Goal: Communication & Community: Connect with others

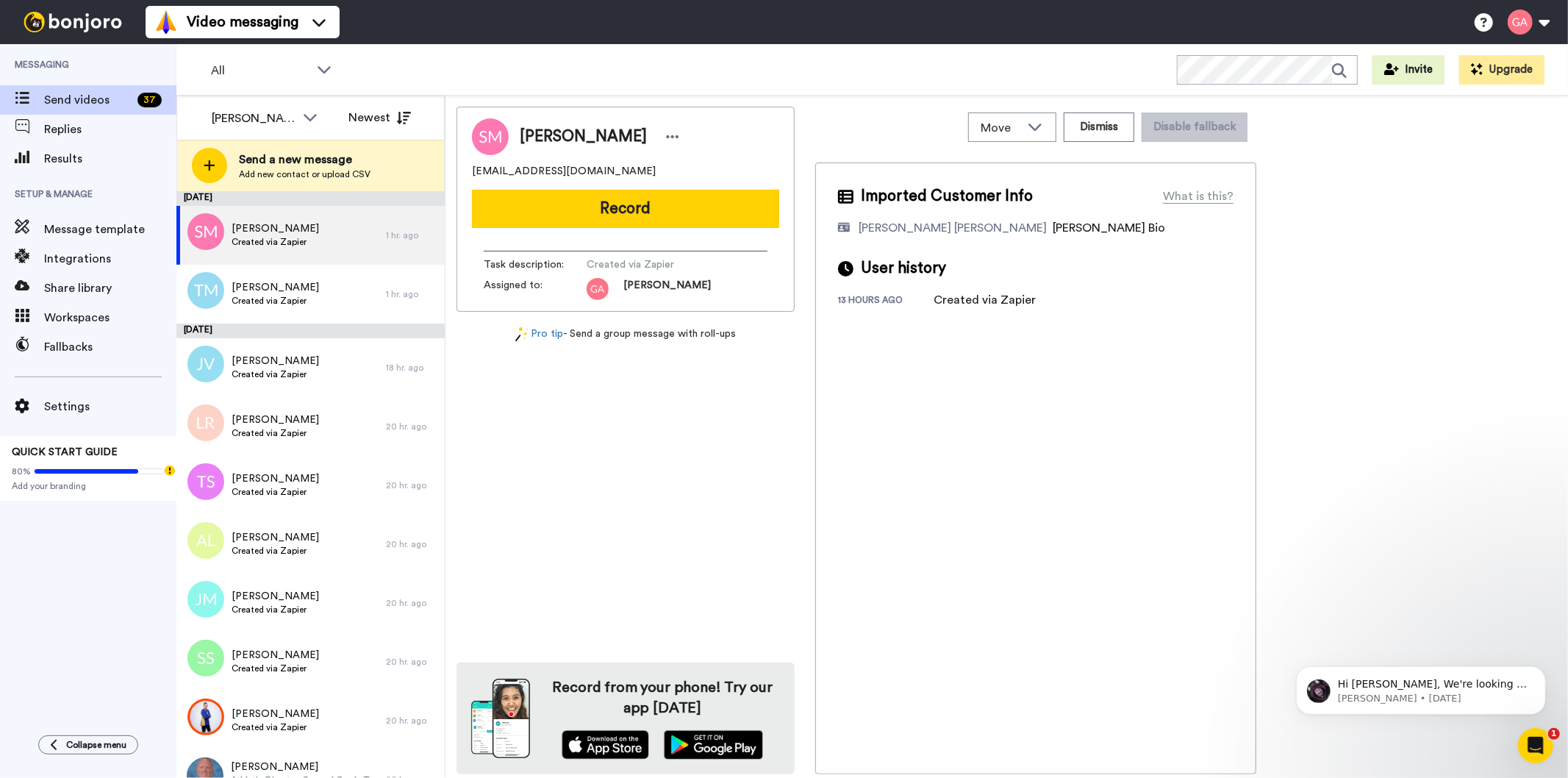
click at [555, 128] on span "Selah Mitchell" at bounding box center [583, 137] width 127 height 22
copy div "Selah Mitchell"
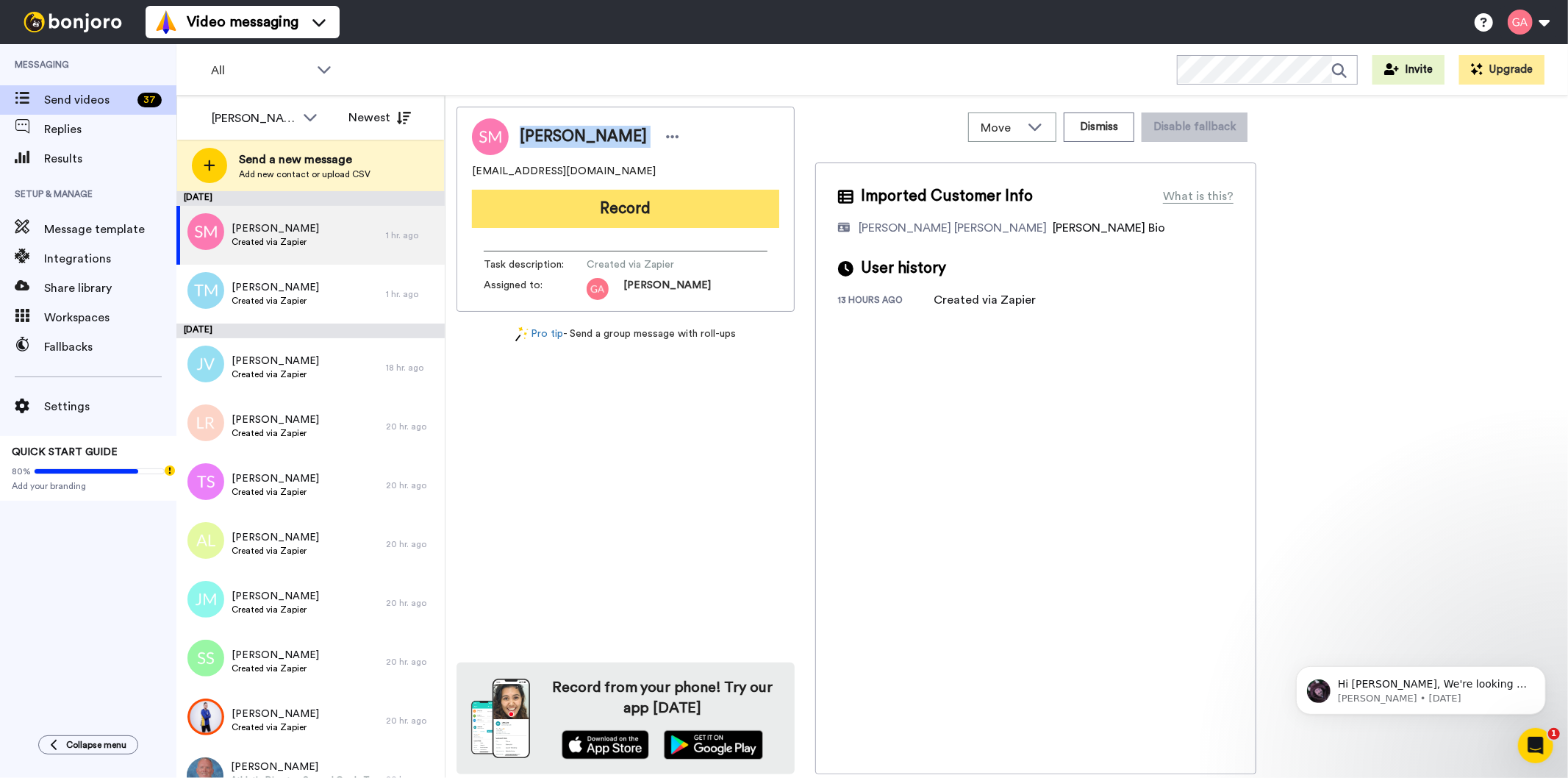
click at [704, 219] on button "Record" at bounding box center [626, 208] width 307 height 38
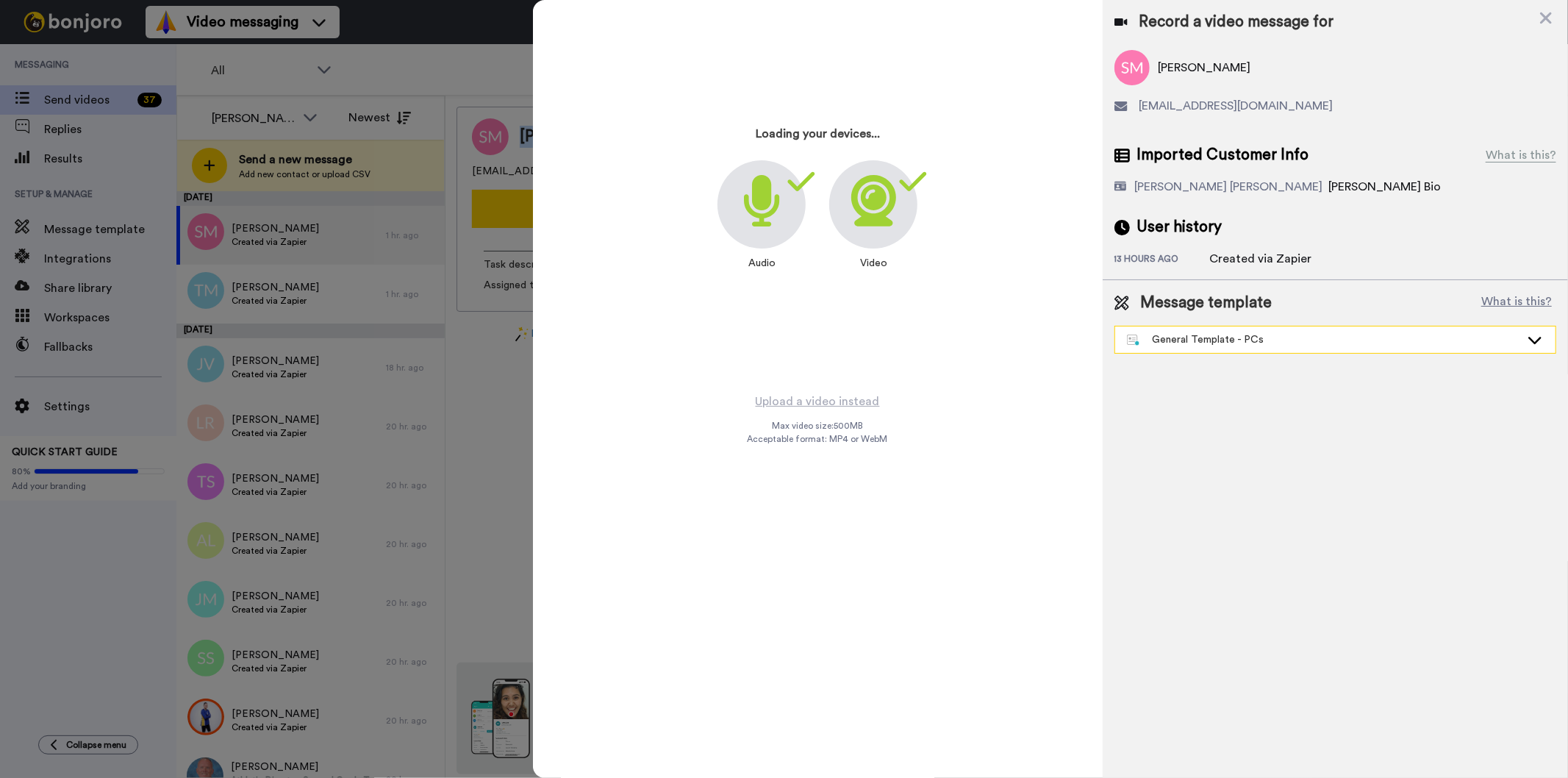
click at [1286, 339] on div "General Template - PCs" at bounding box center [1324, 339] width 394 height 15
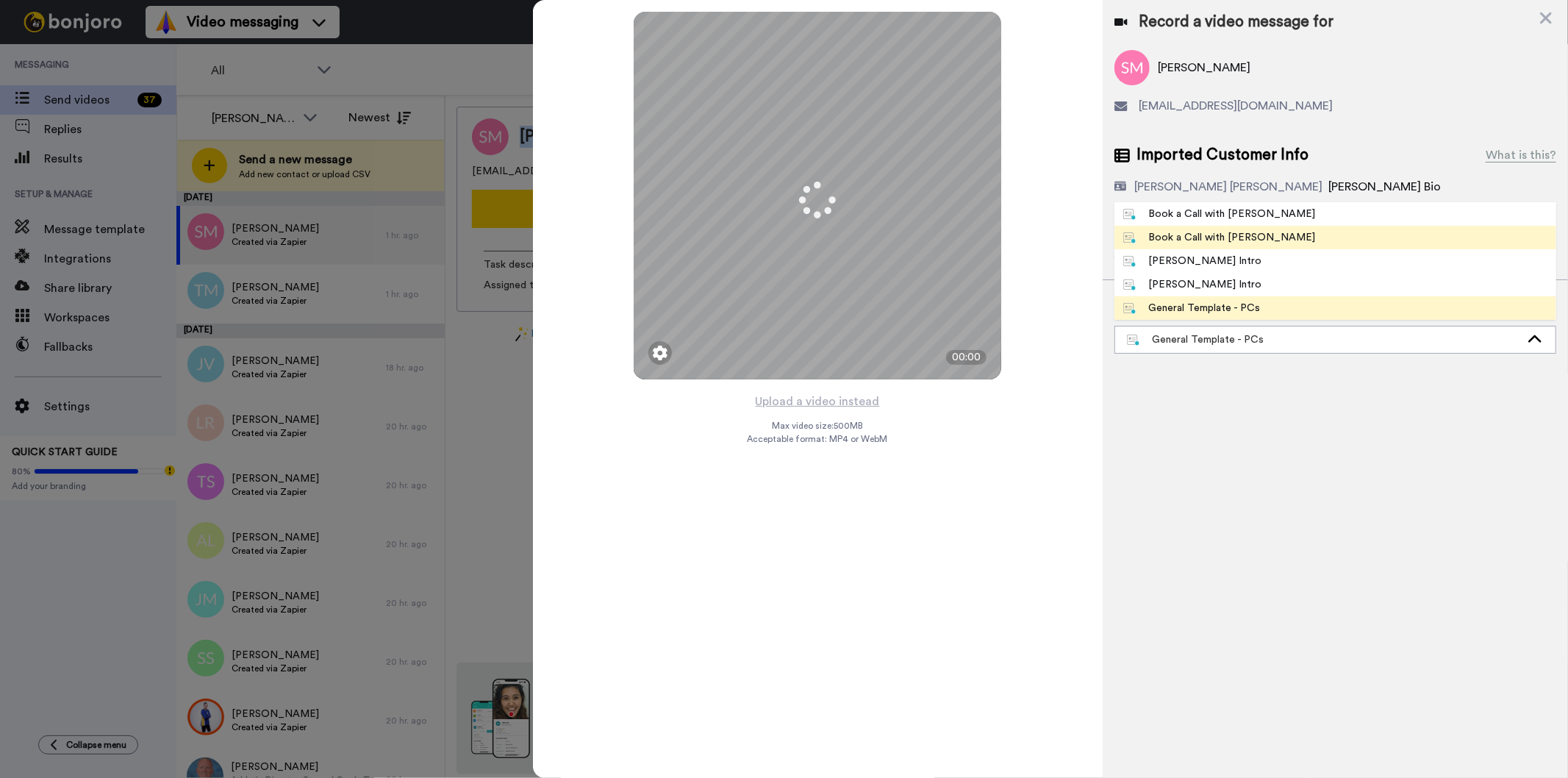
click at [1274, 238] on li "Book a Call with [PERSON_NAME]" at bounding box center [1335, 238] width 442 height 23
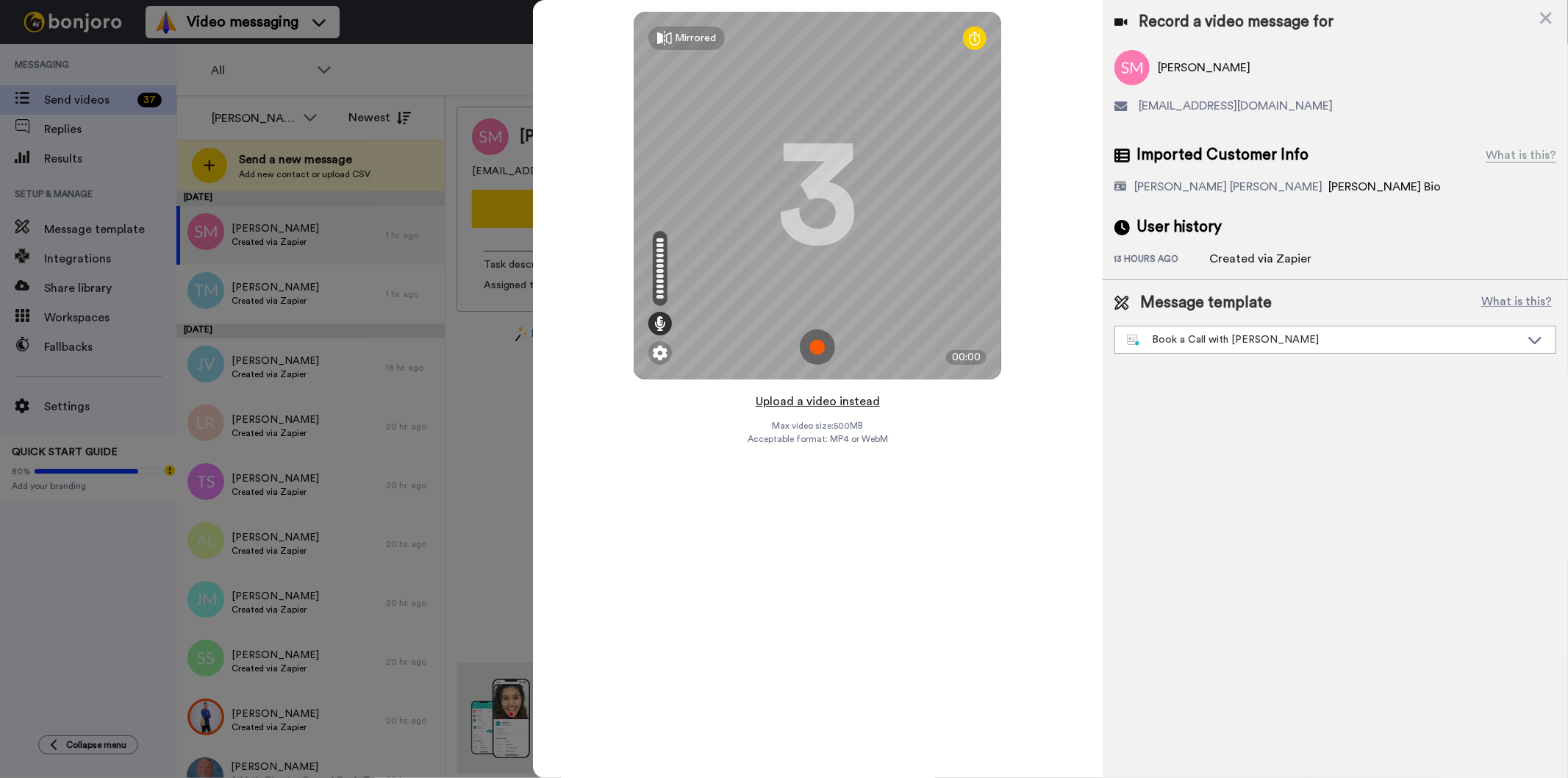
click at [856, 408] on button "Upload a video instead" at bounding box center [818, 401] width 133 height 19
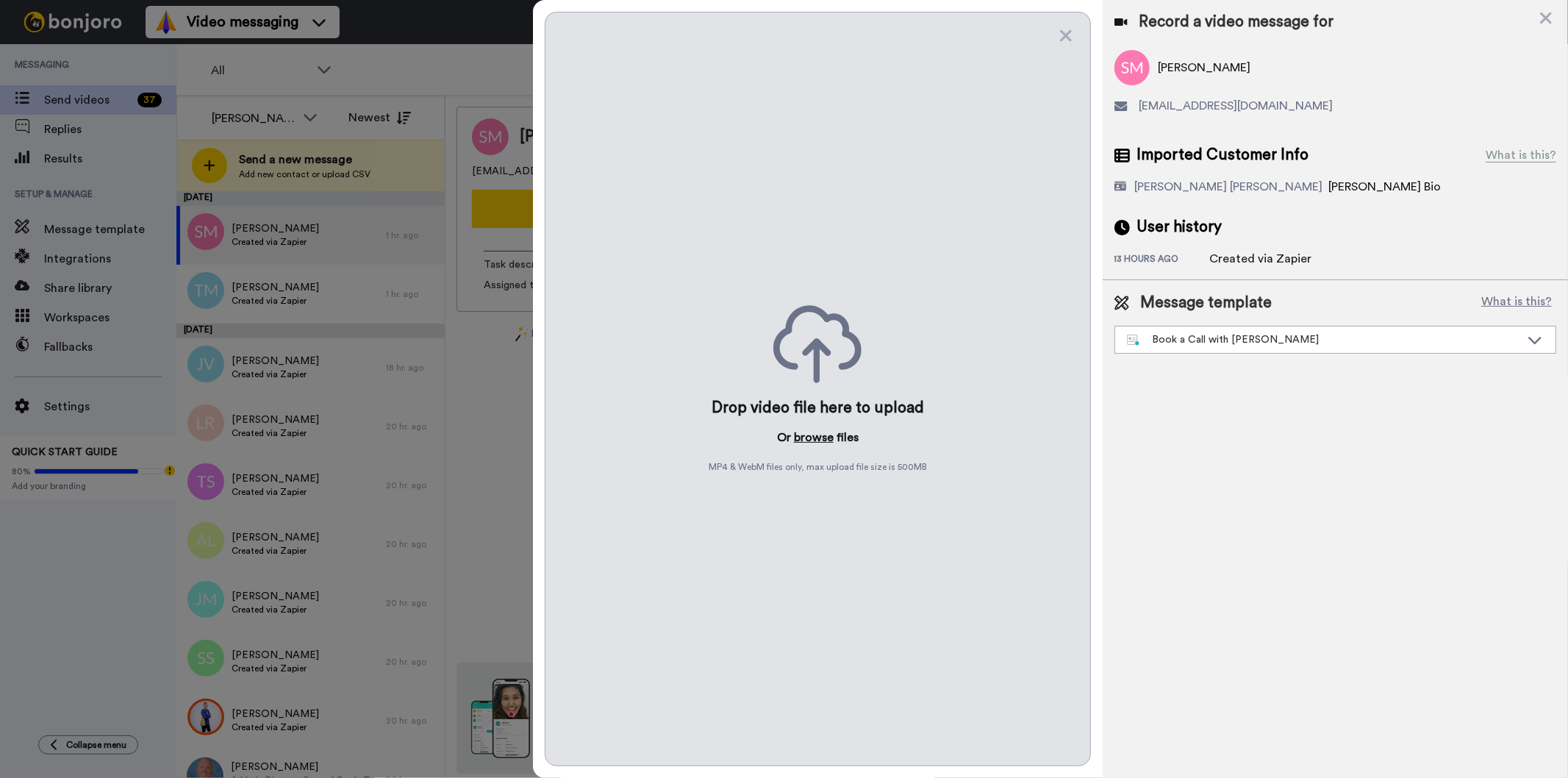
click at [815, 436] on button "browse" at bounding box center [814, 437] width 40 height 18
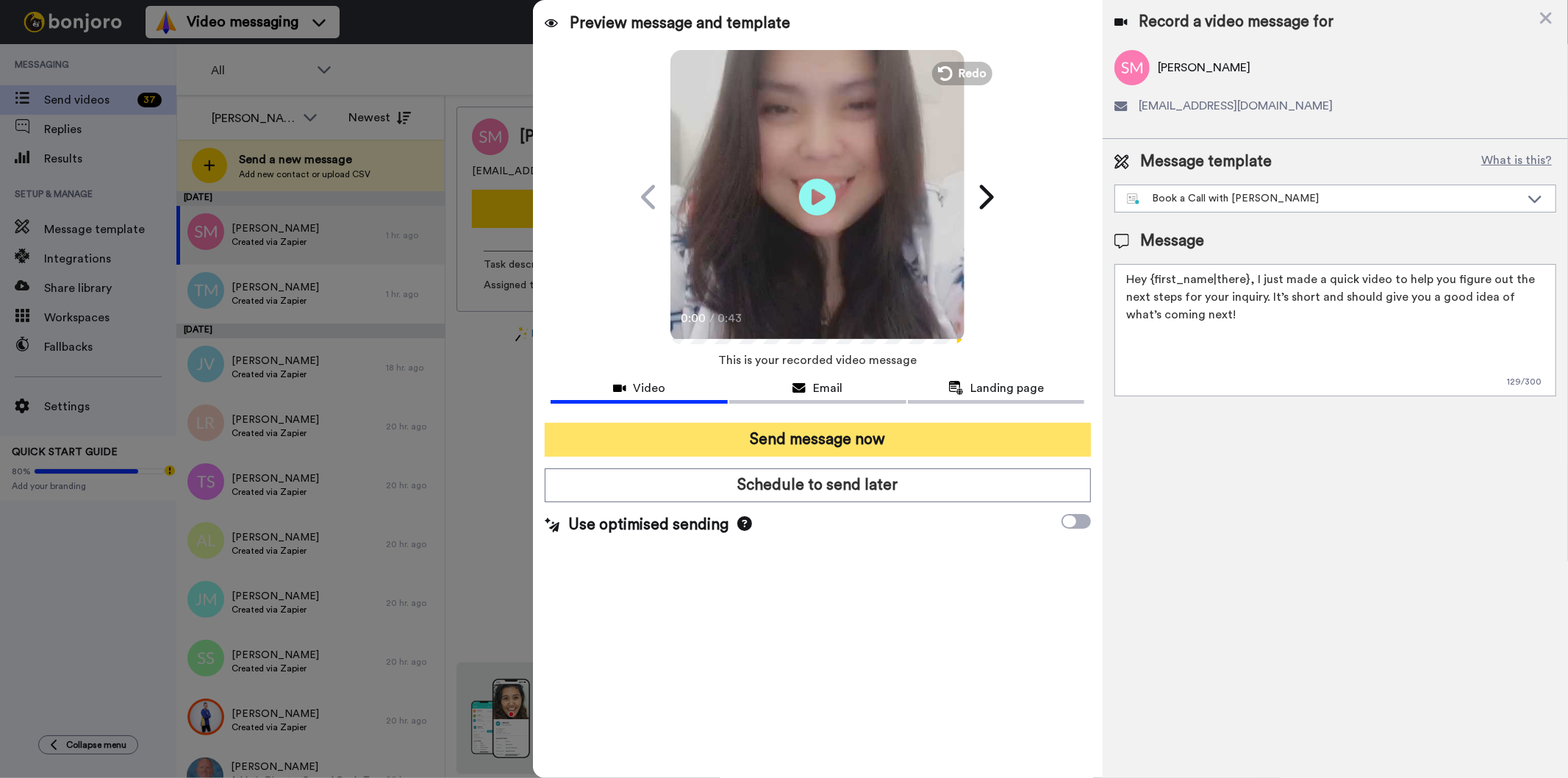
click at [726, 452] on button "Send message now" at bounding box center [817, 439] width 545 height 34
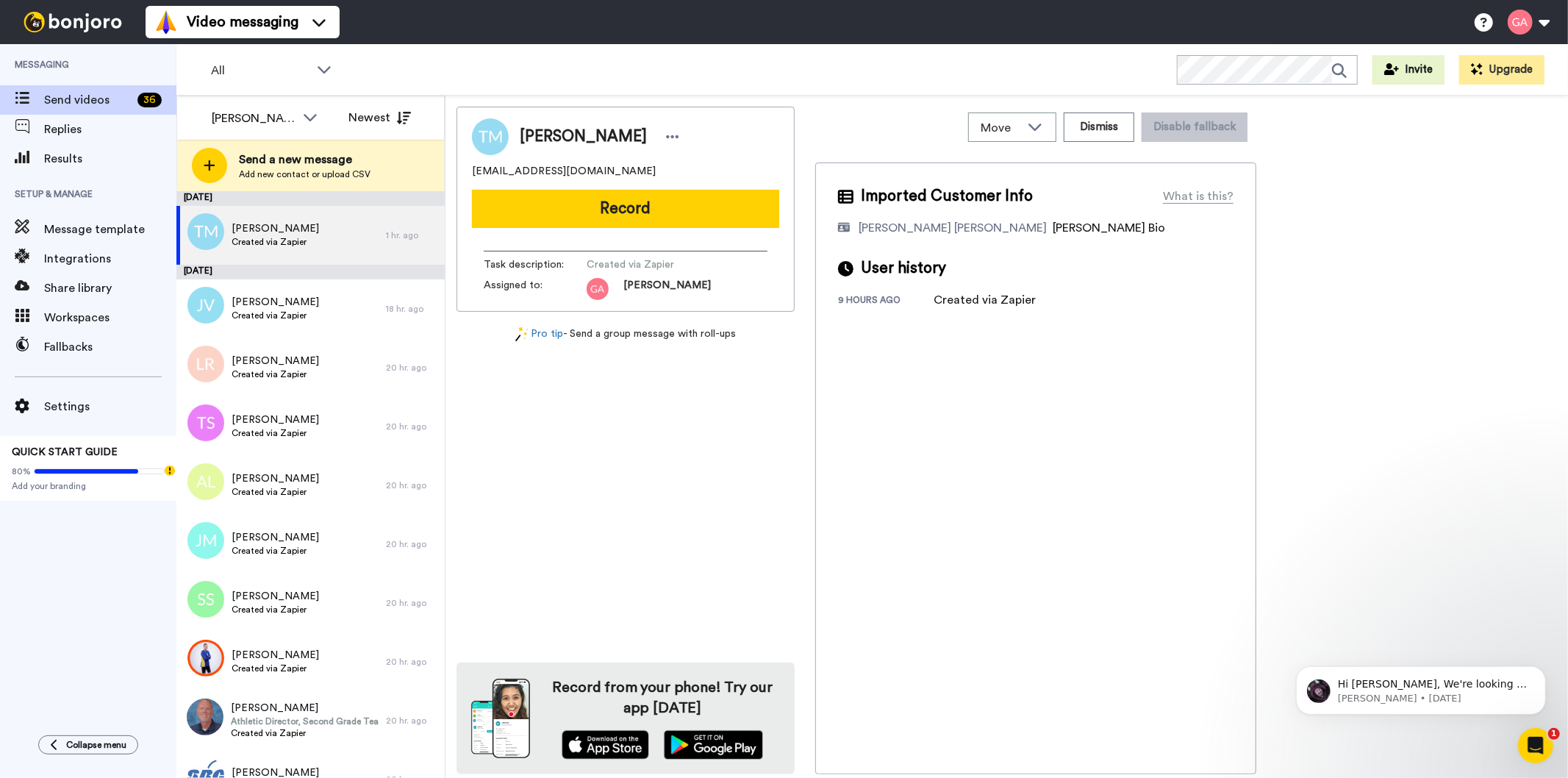
click at [557, 131] on span "Tamela Mack" at bounding box center [583, 137] width 127 height 22
copy span "Tamela"
drag, startPoint x: 613, startPoint y: 135, endPoint x: 522, endPoint y: 126, distance: 91.4
click at [522, 126] on div "Tamela Mack" at bounding box center [601, 137] width 164 height 22
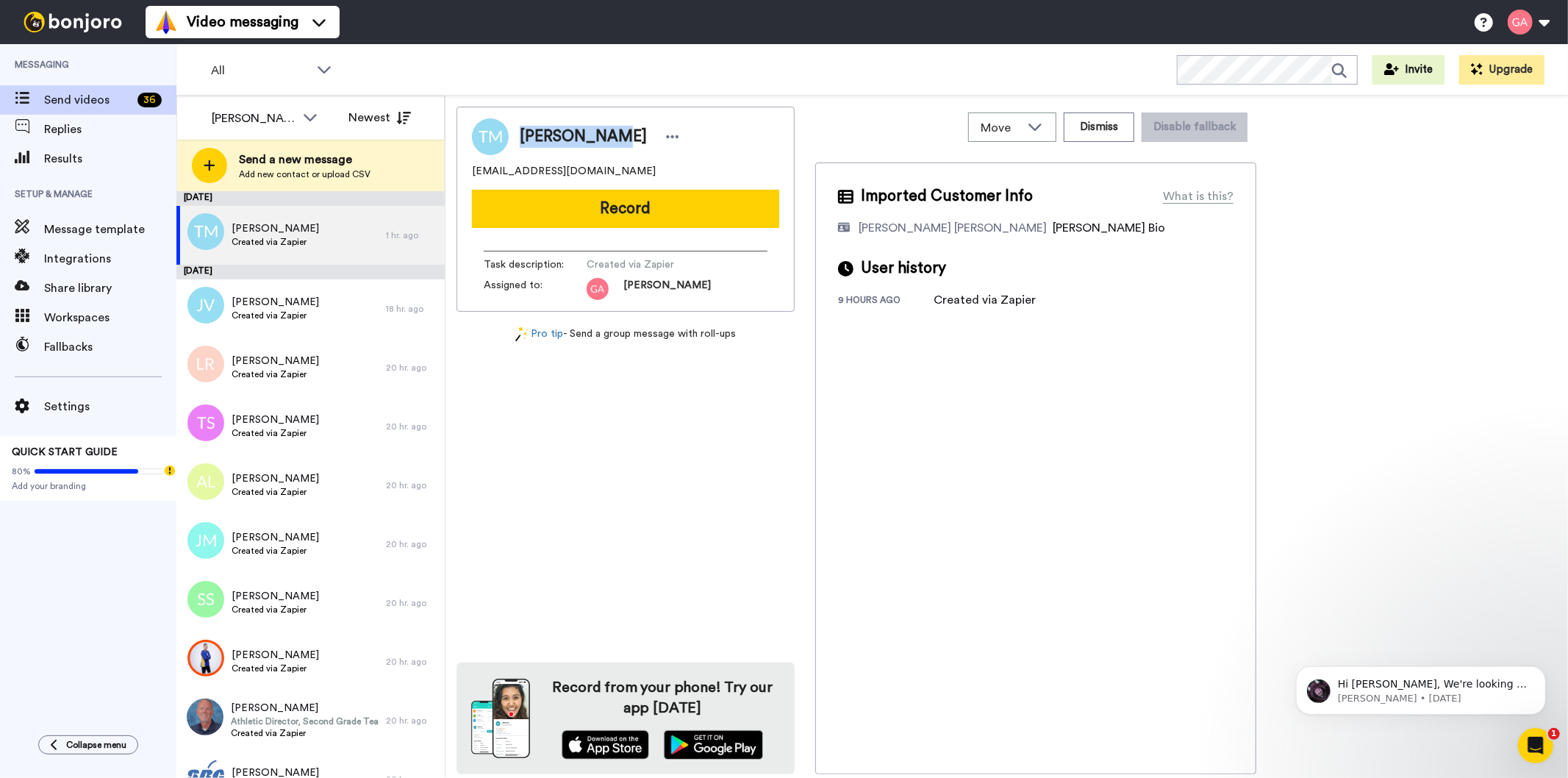
copy span "Tamela Mack"
click at [1096, 127] on button "Dismiss" at bounding box center [1098, 127] width 71 height 29
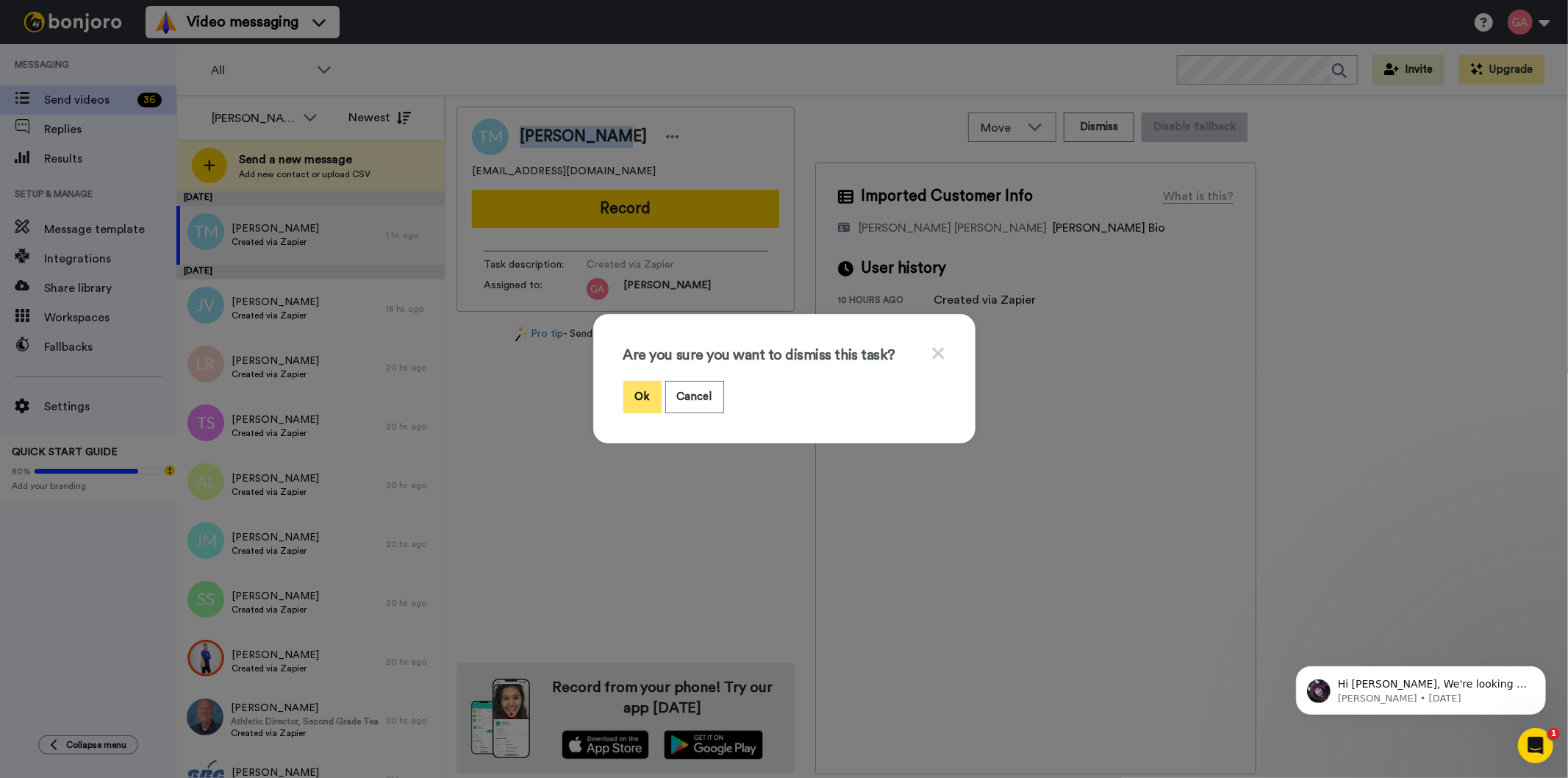
click at [641, 394] on button "Ok" at bounding box center [642, 397] width 38 height 32
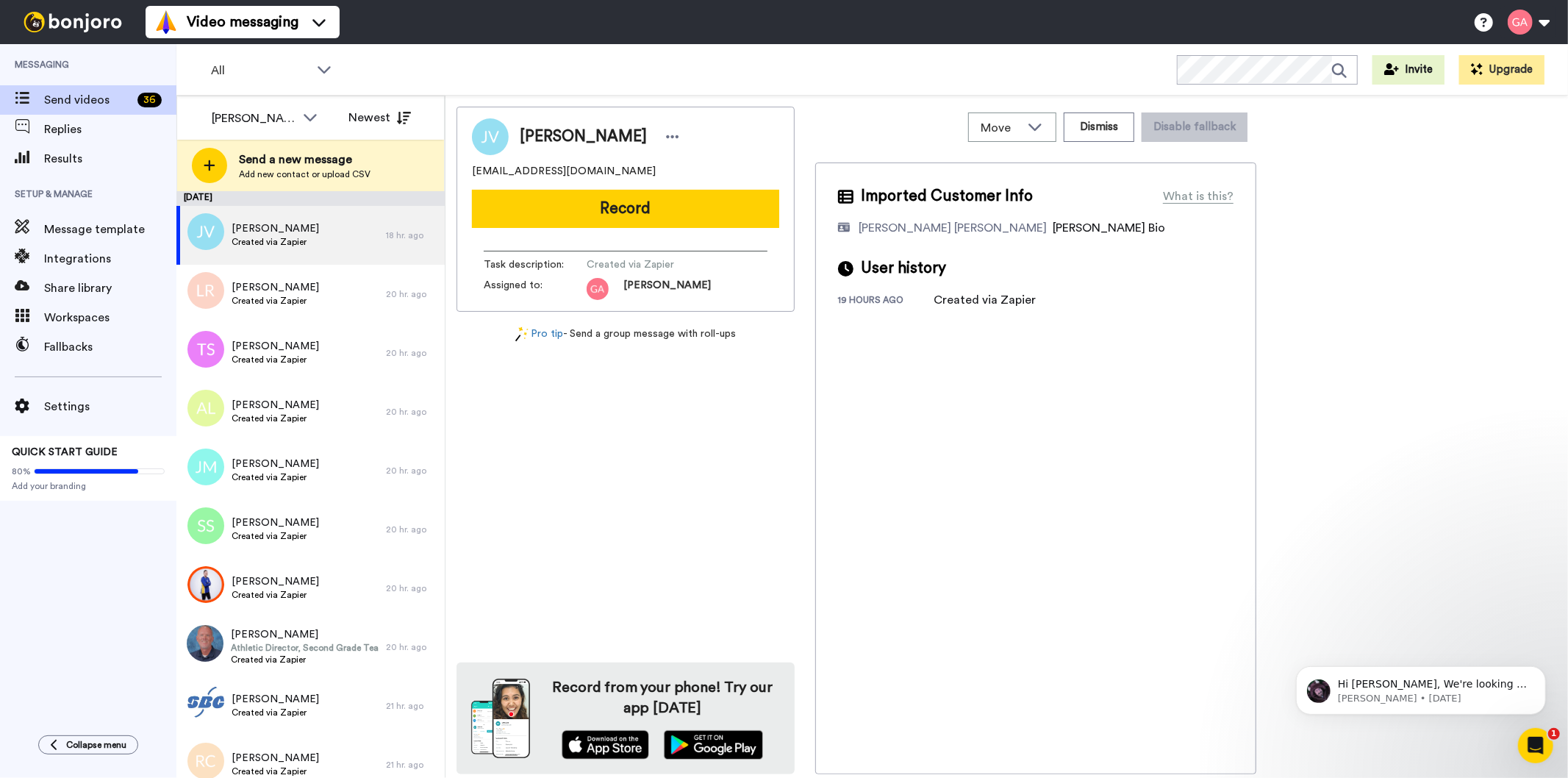
click at [596, 142] on span "Jon Vredevoogd" at bounding box center [583, 137] width 127 height 22
copy div "Jon Vredevoogd"
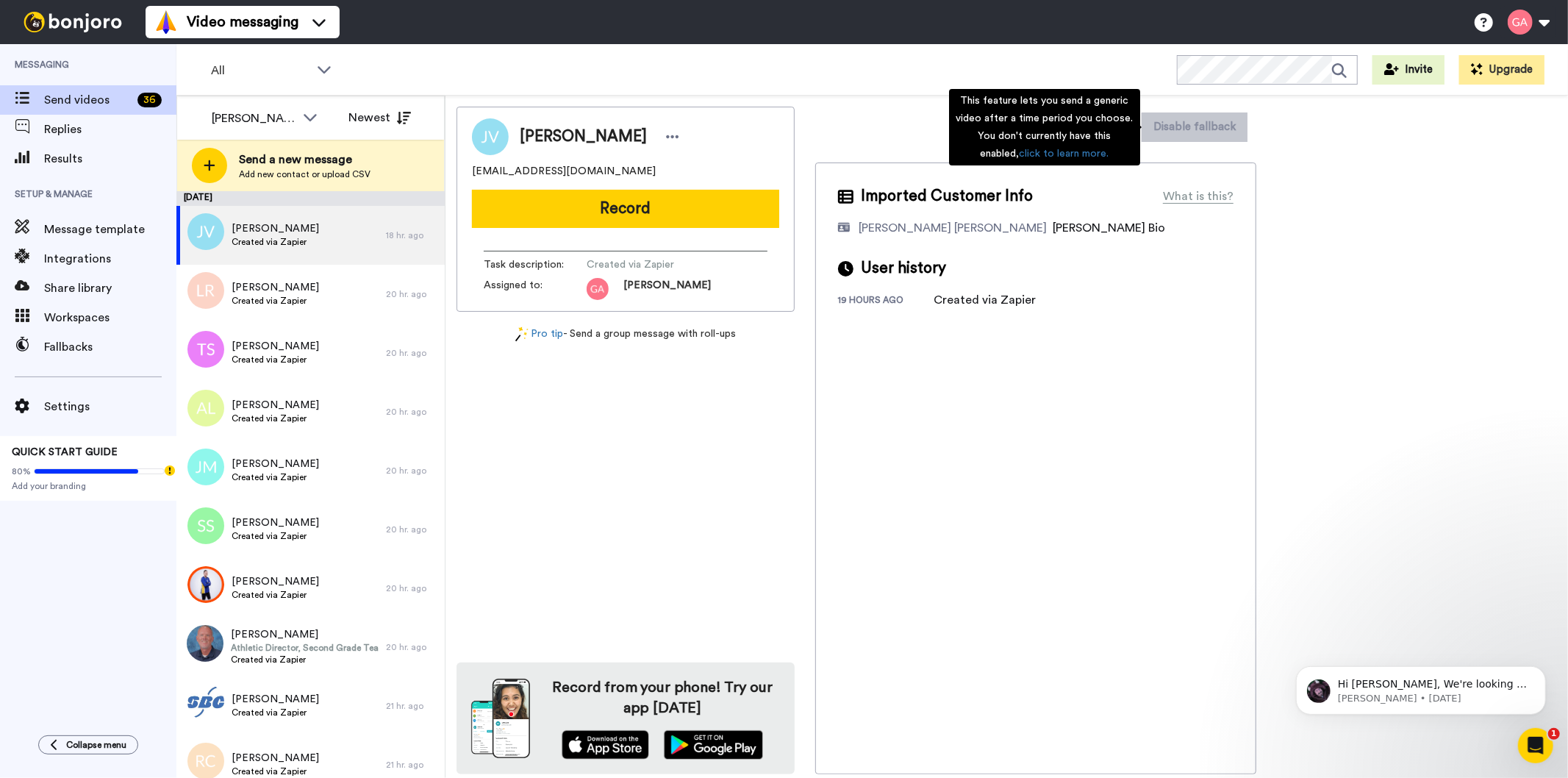
click at [1050, 496] on div "Imported Customer Info What is this? Gilda De Varon Amante Bonjoro Assignee Bio…" at bounding box center [1035, 468] width 441 height 611
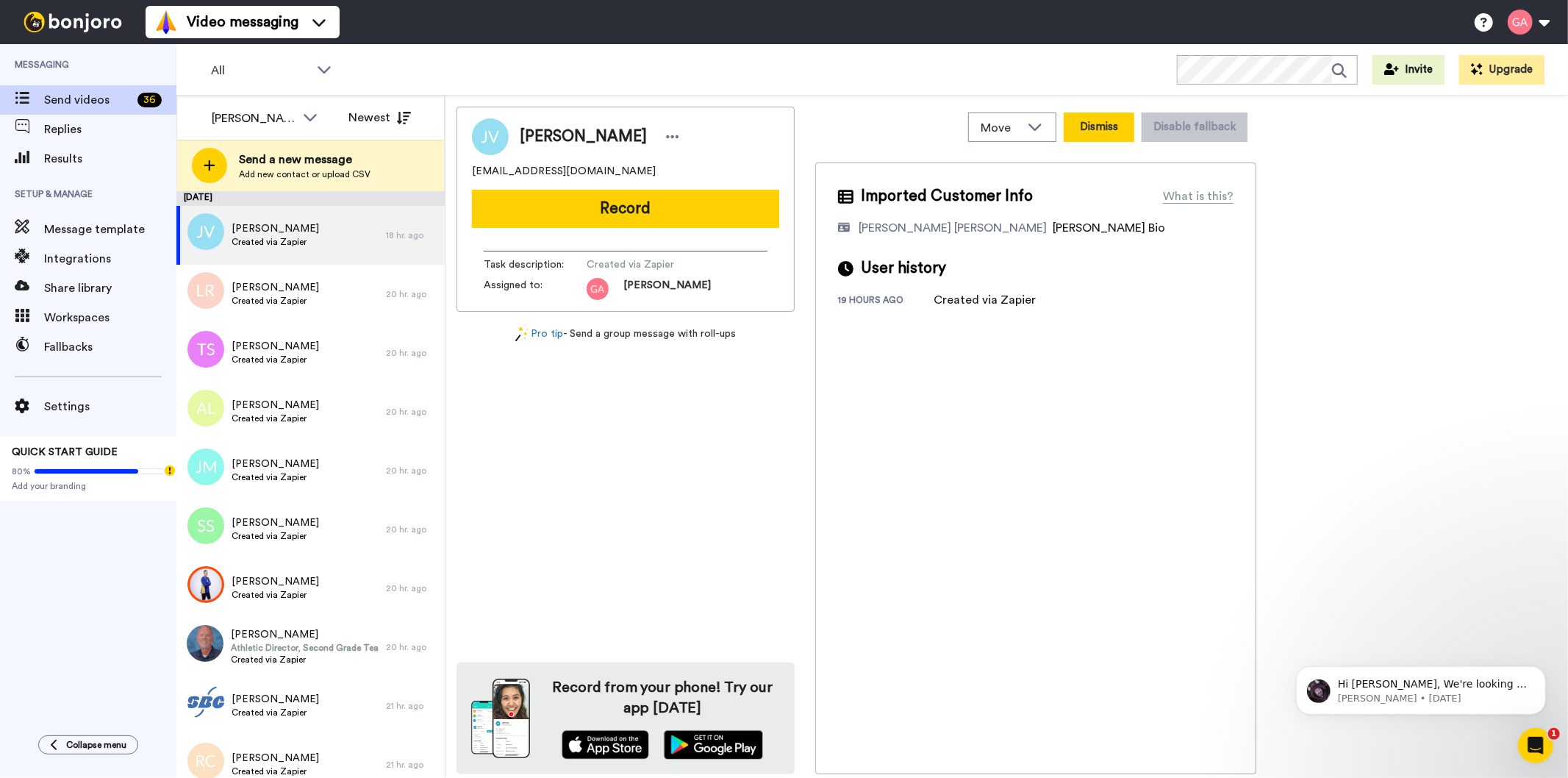
click at [1101, 123] on button "Dismiss" at bounding box center [1098, 127] width 71 height 29
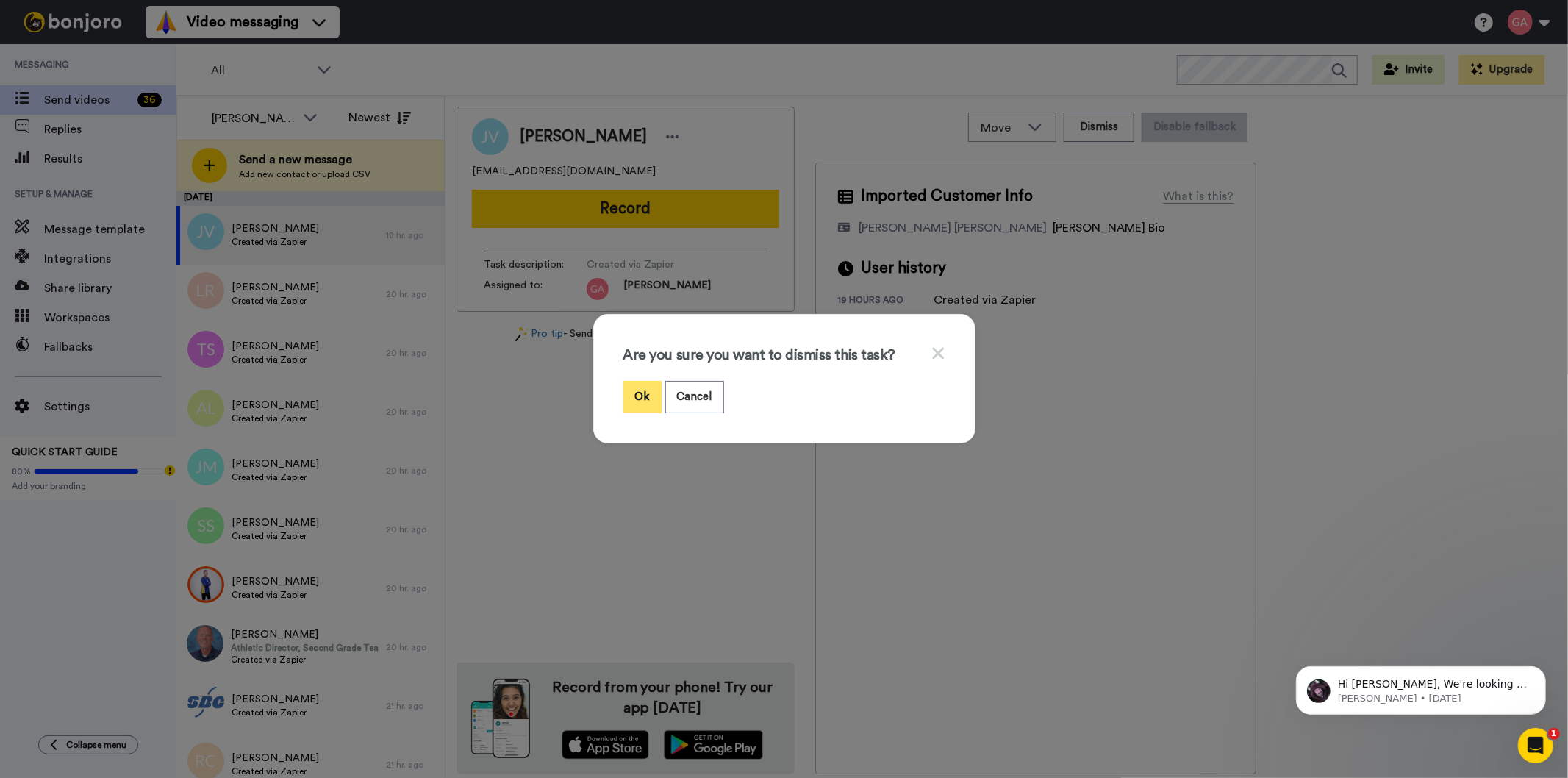
click at [626, 397] on button "Ok" at bounding box center [642, 397] width 38 height 32
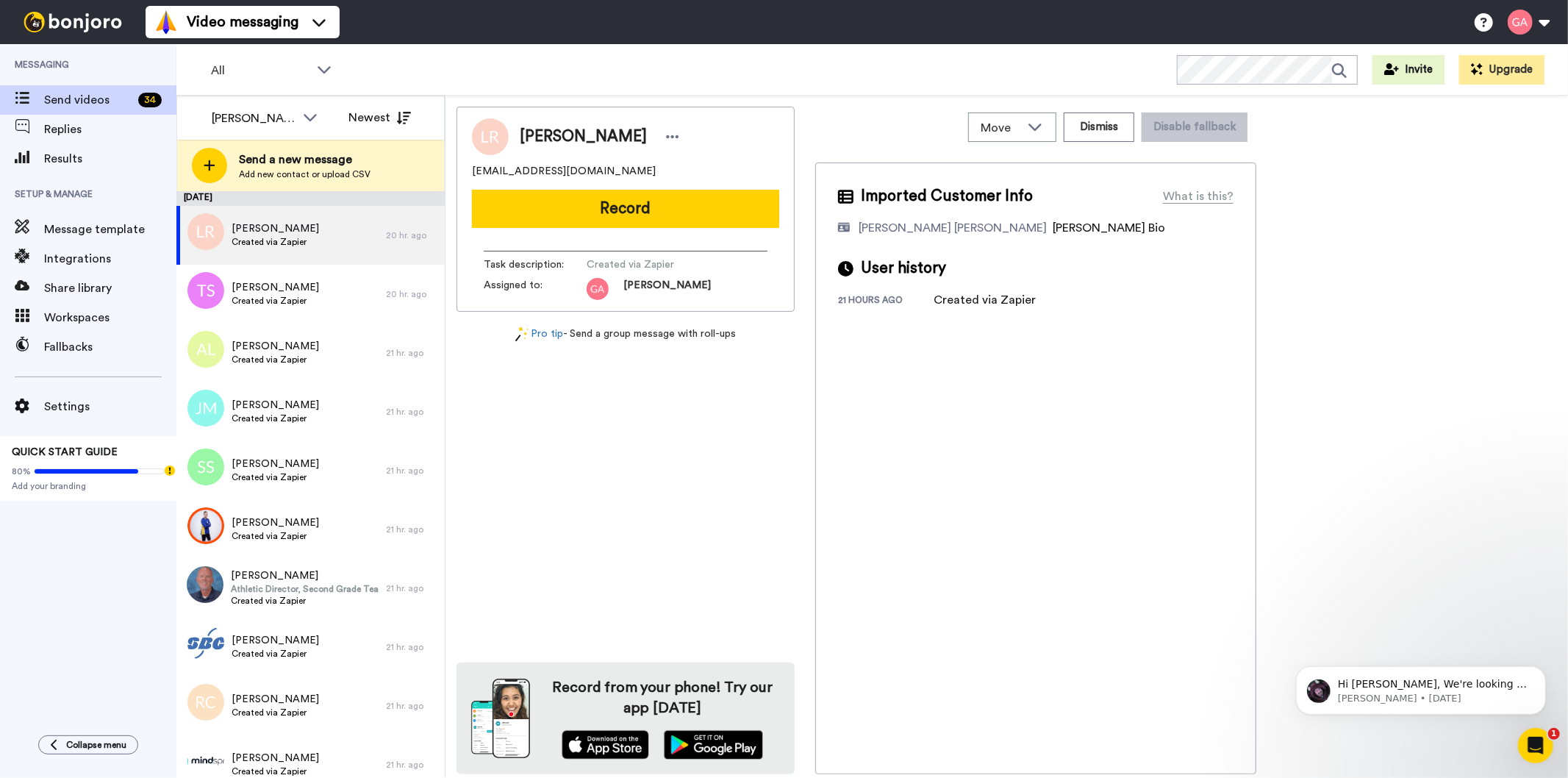
click at [588, 130] on span "[PERSON_NAME]" at bounding box center [583, 137] width 127 height 22
copy div "[PERSON_NAME]"
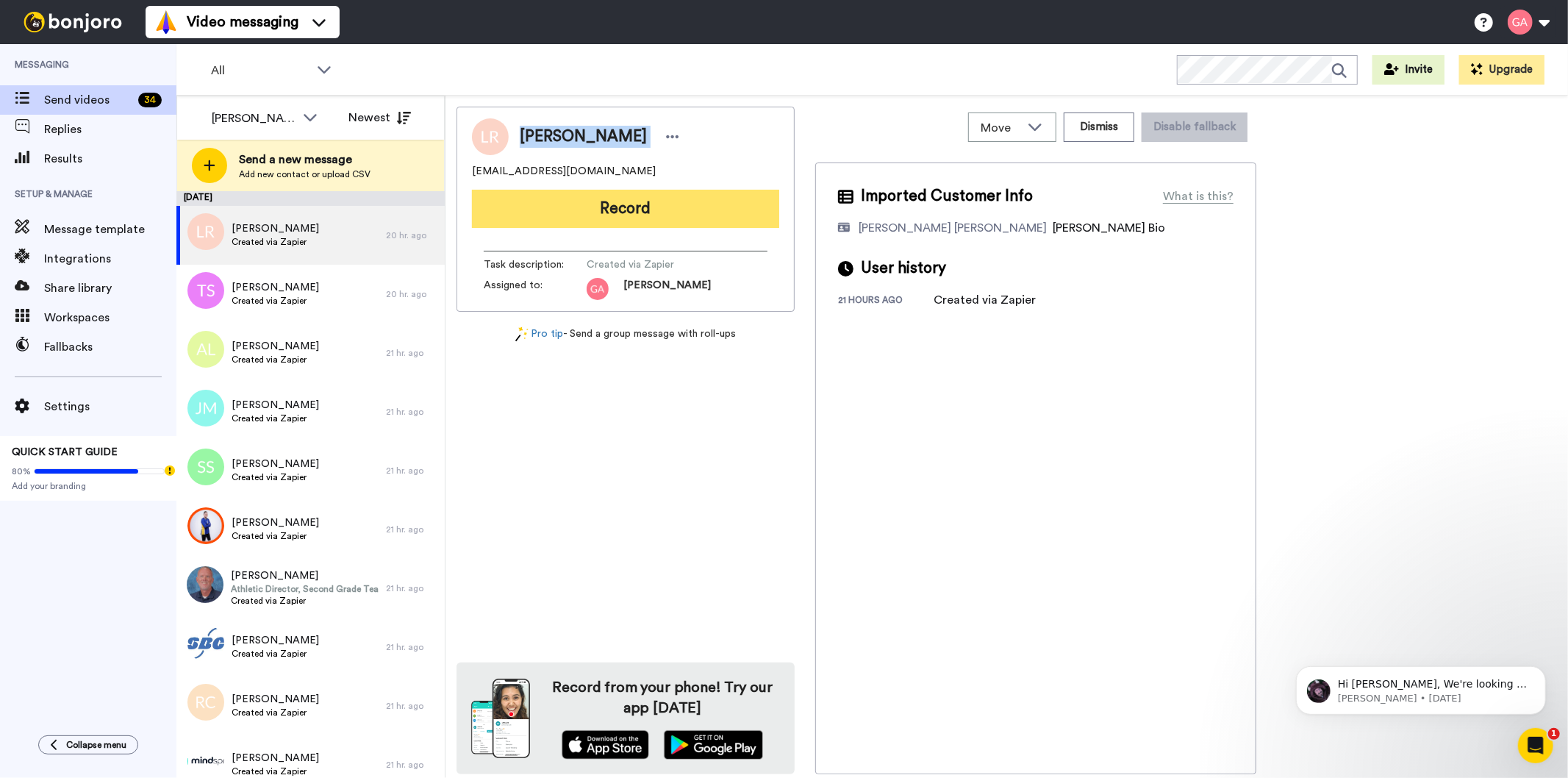
click at [721, 207] on button "Record" at bounding box center [626, 208] width 307 height 38
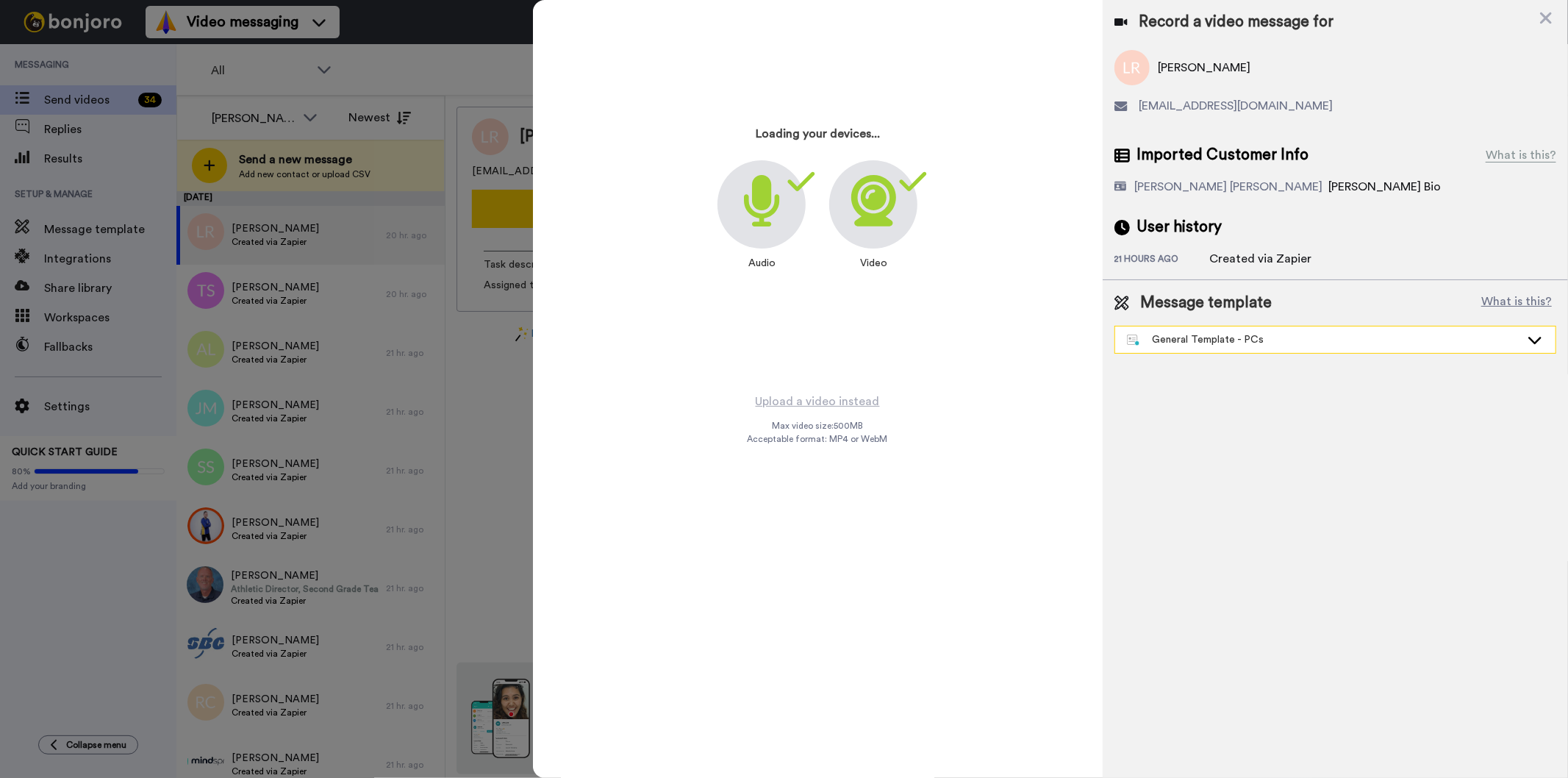
click at [1261, 353] on div "General Template - PCs" at bounding box center [1335, 339] width 442 height 28
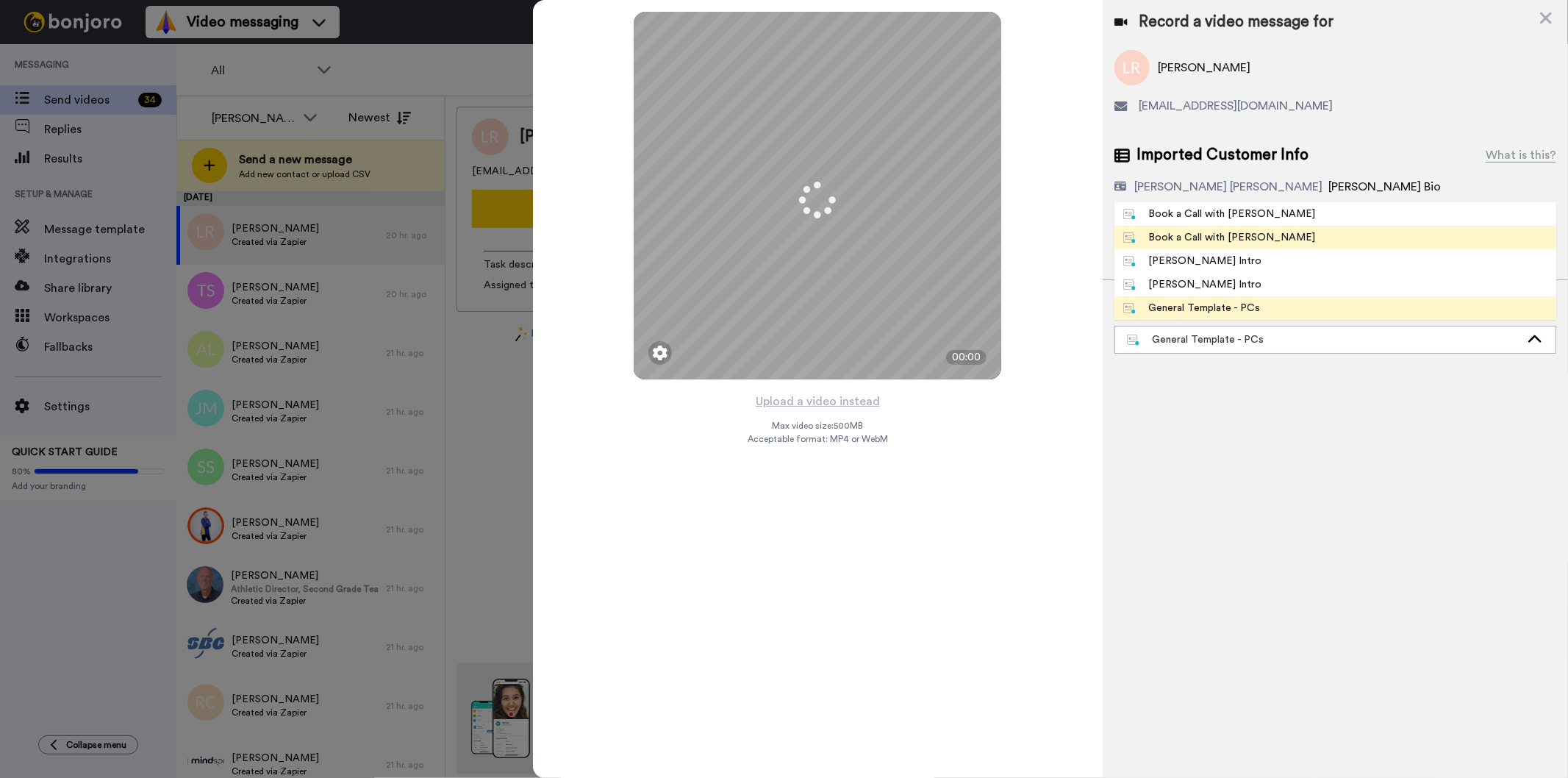
click at [1251, 238] on span "Book a Call with Gilda" at bounding box center [1219, 238] width 210 height 15
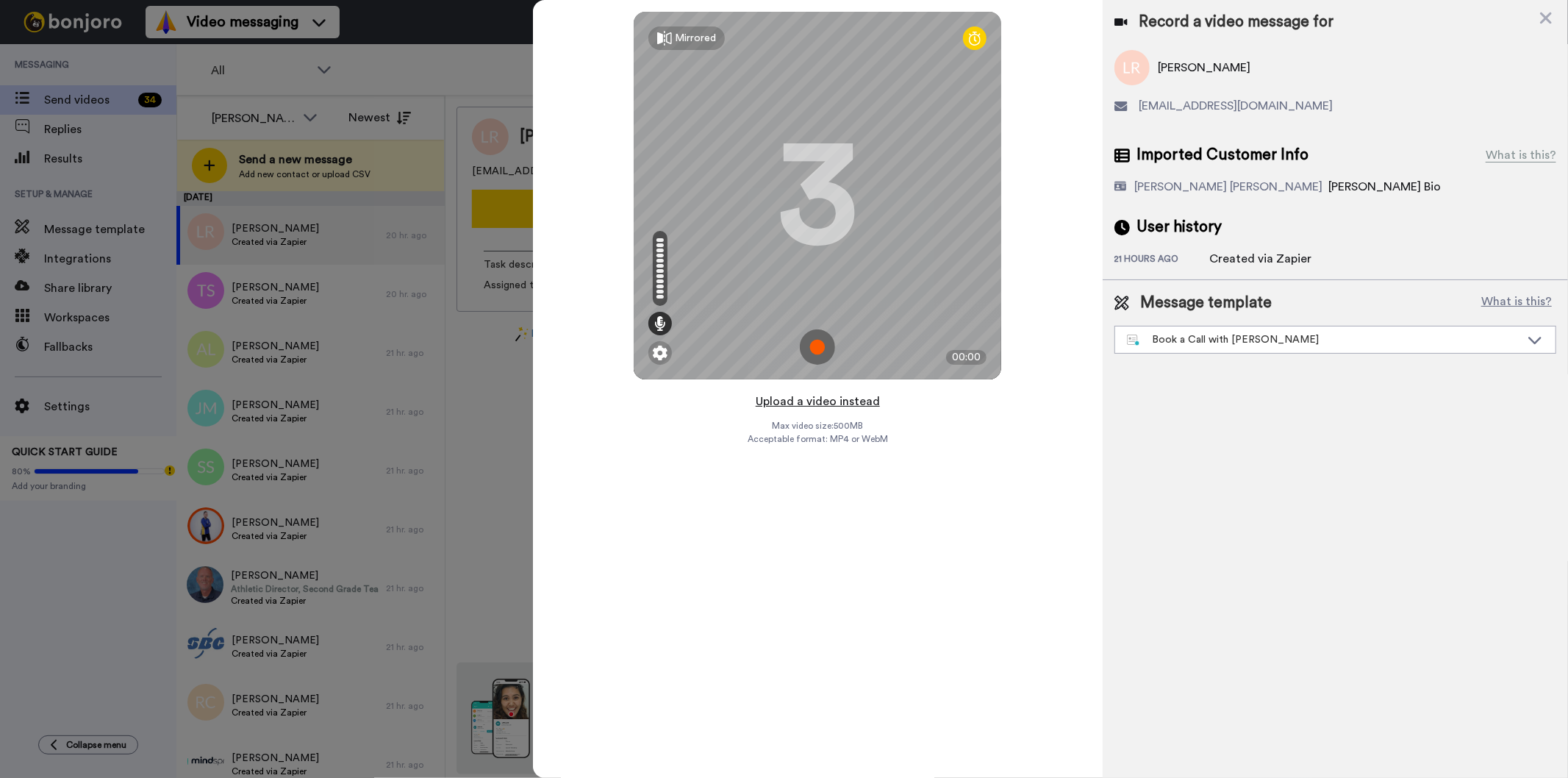
click at [811, 406] on button "Upload a video instead" at bounding box center [818, 401] width 133 height 19
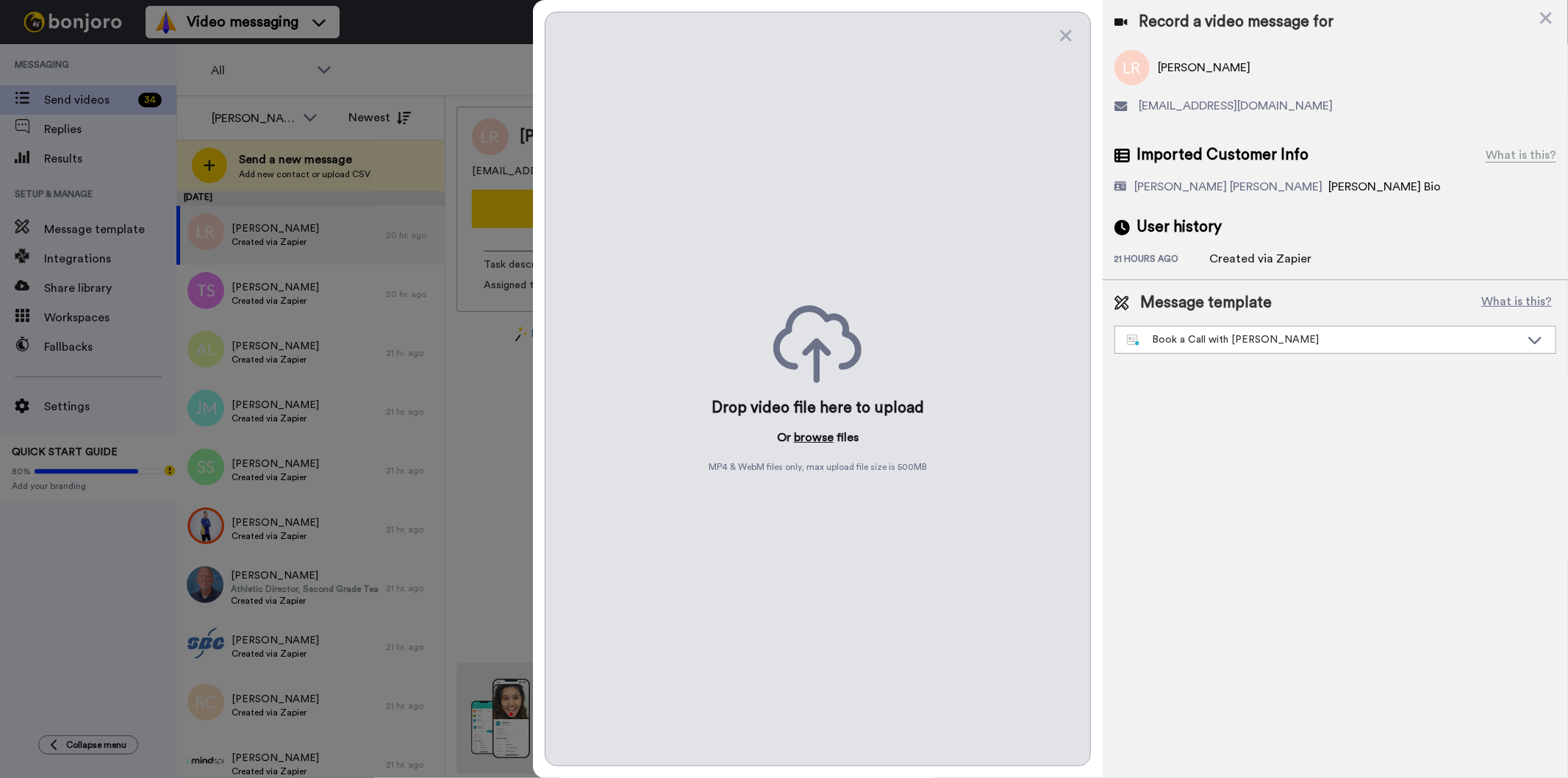
click at [809, 439] on button "browse" at bounding box center [814, 437] width 40 height 18
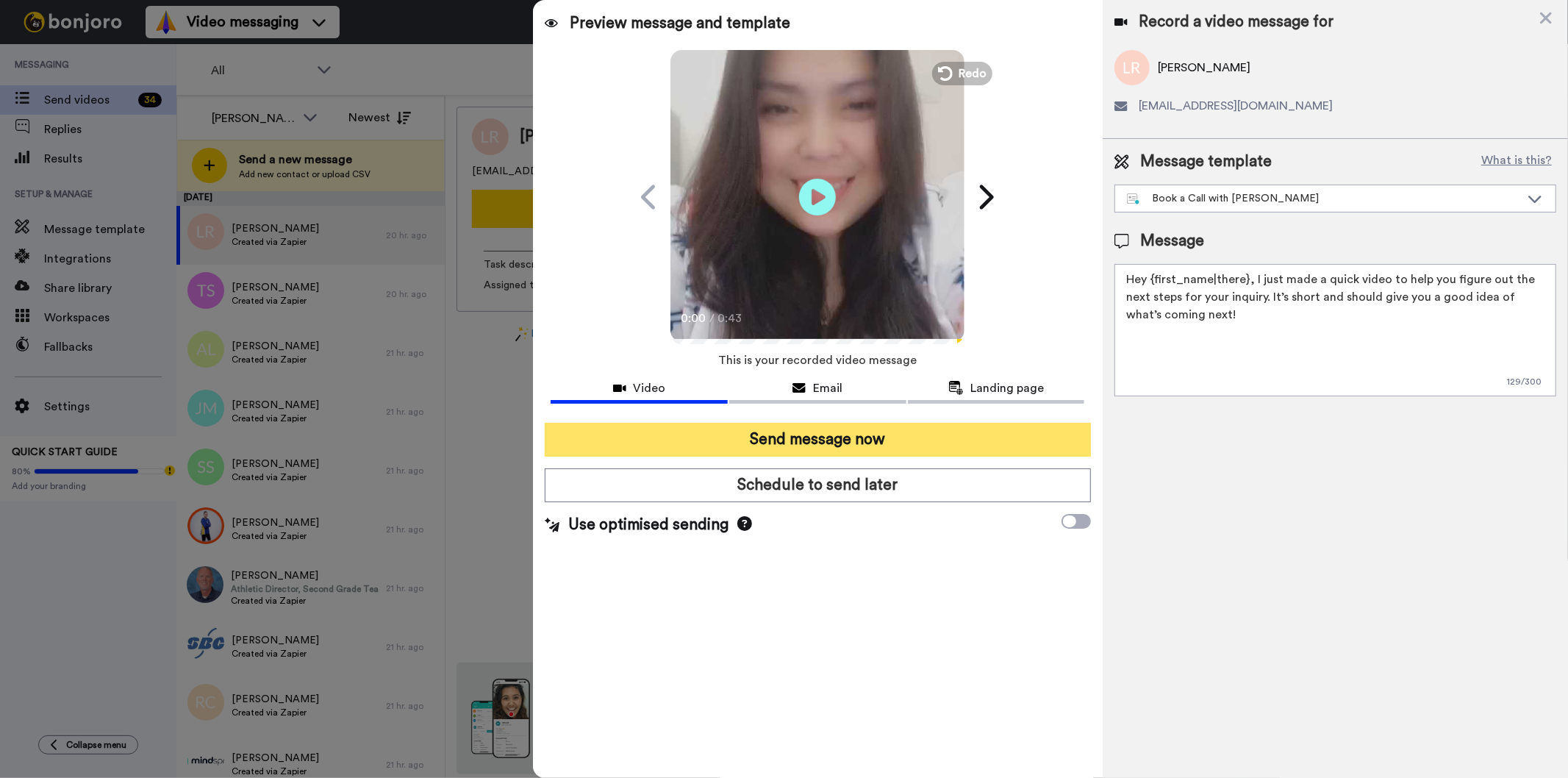
click at [840, 439] on button "Send message now" at bounding box center [817, 439] width 545 height 34
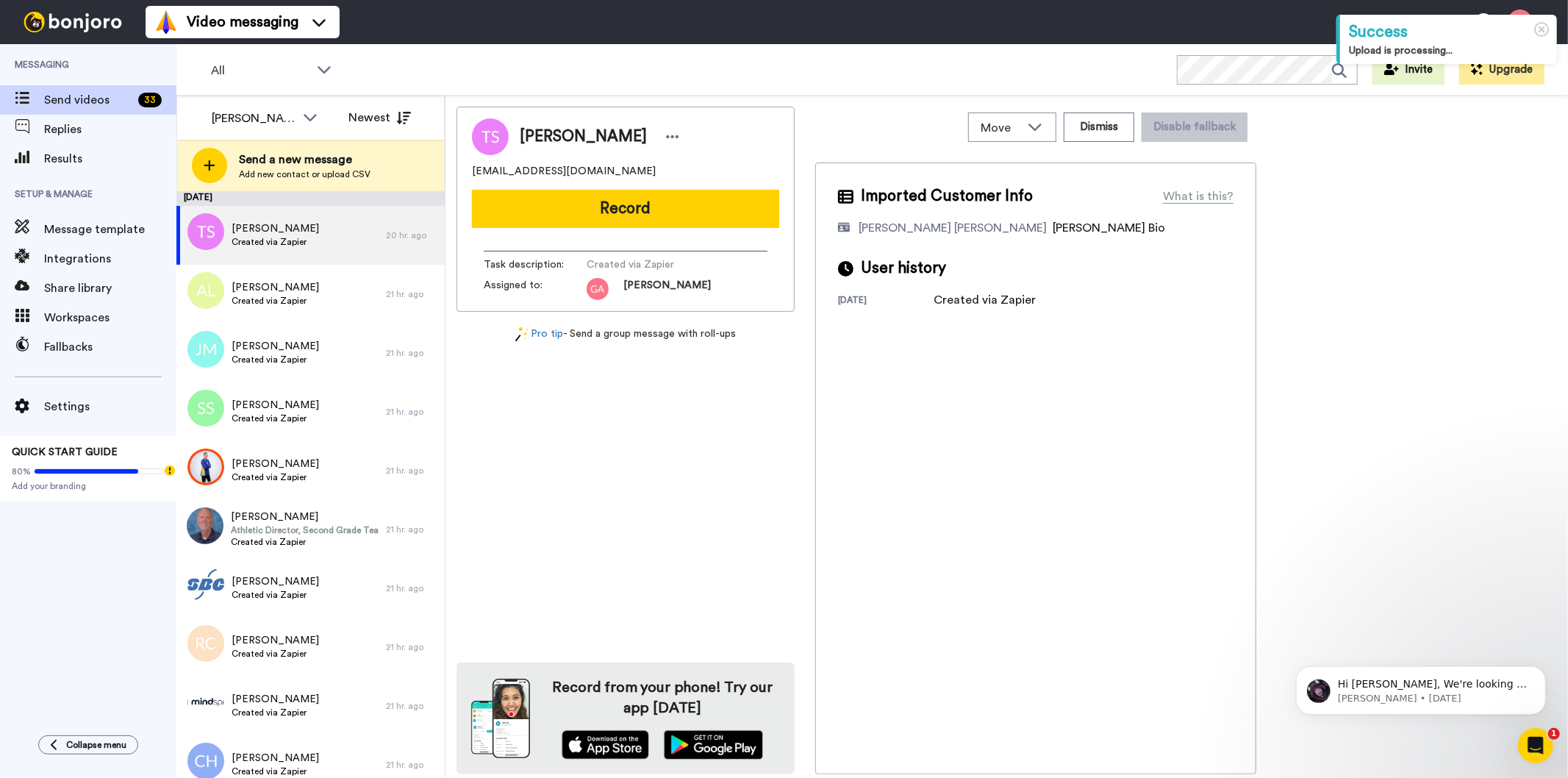
click at [559, 144] on span "[PERSON_NAME]" at bounding box center [583, 137] width 127 height 22
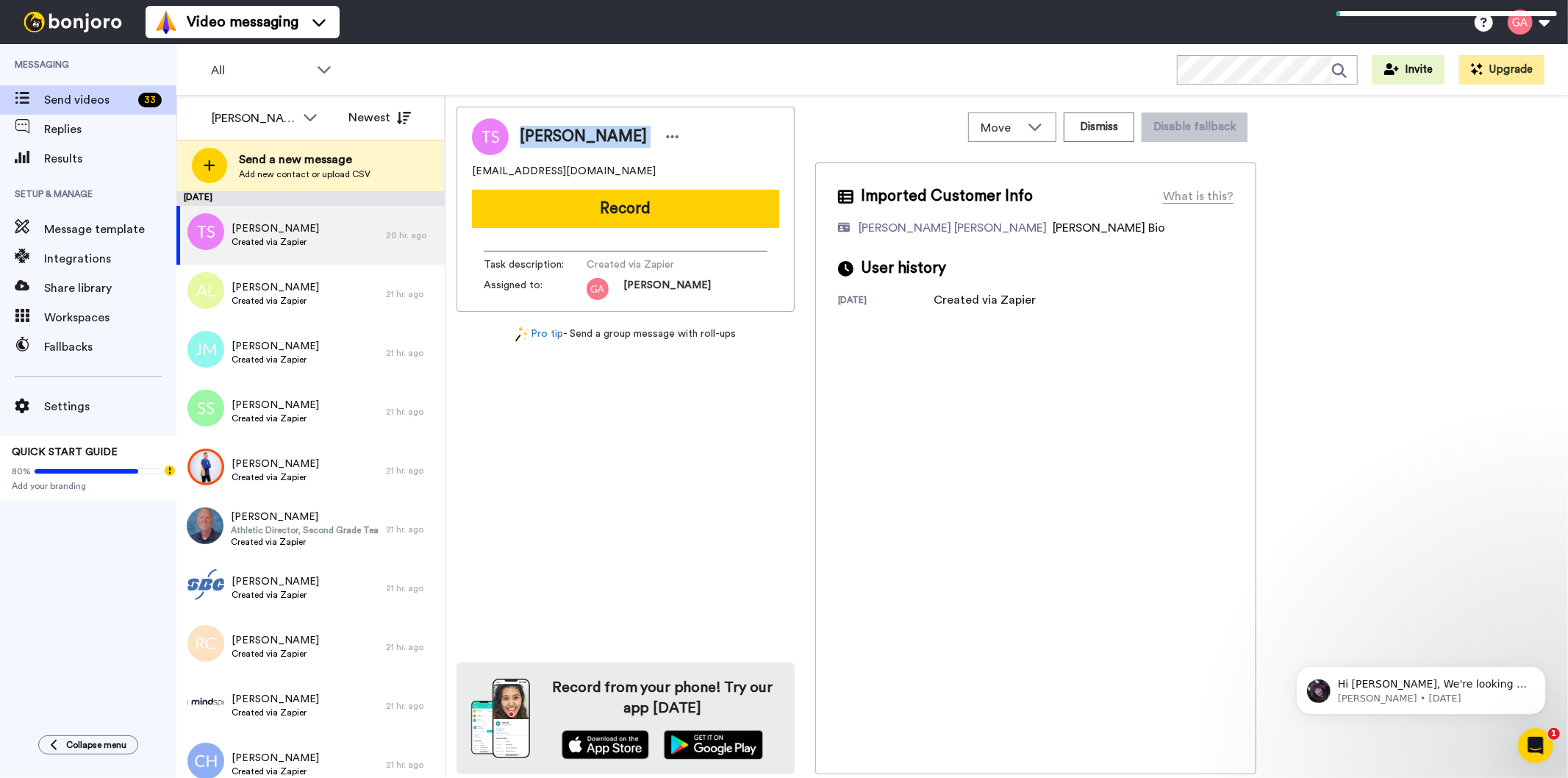
copy div "[PERSON_NAME]"
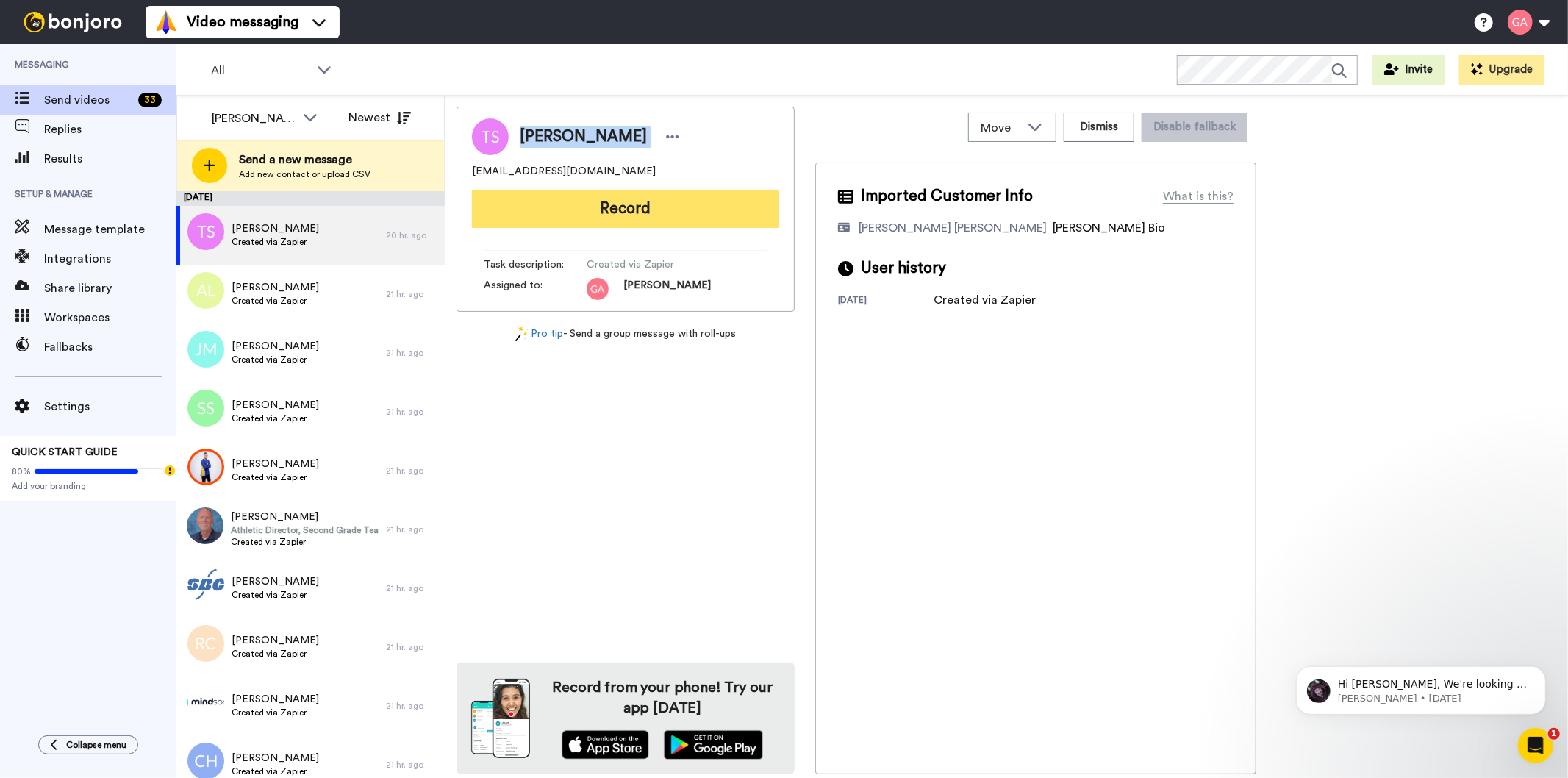
click at [682, 211] on button "Record" at bounding box center [626, 208] width 307 height 38
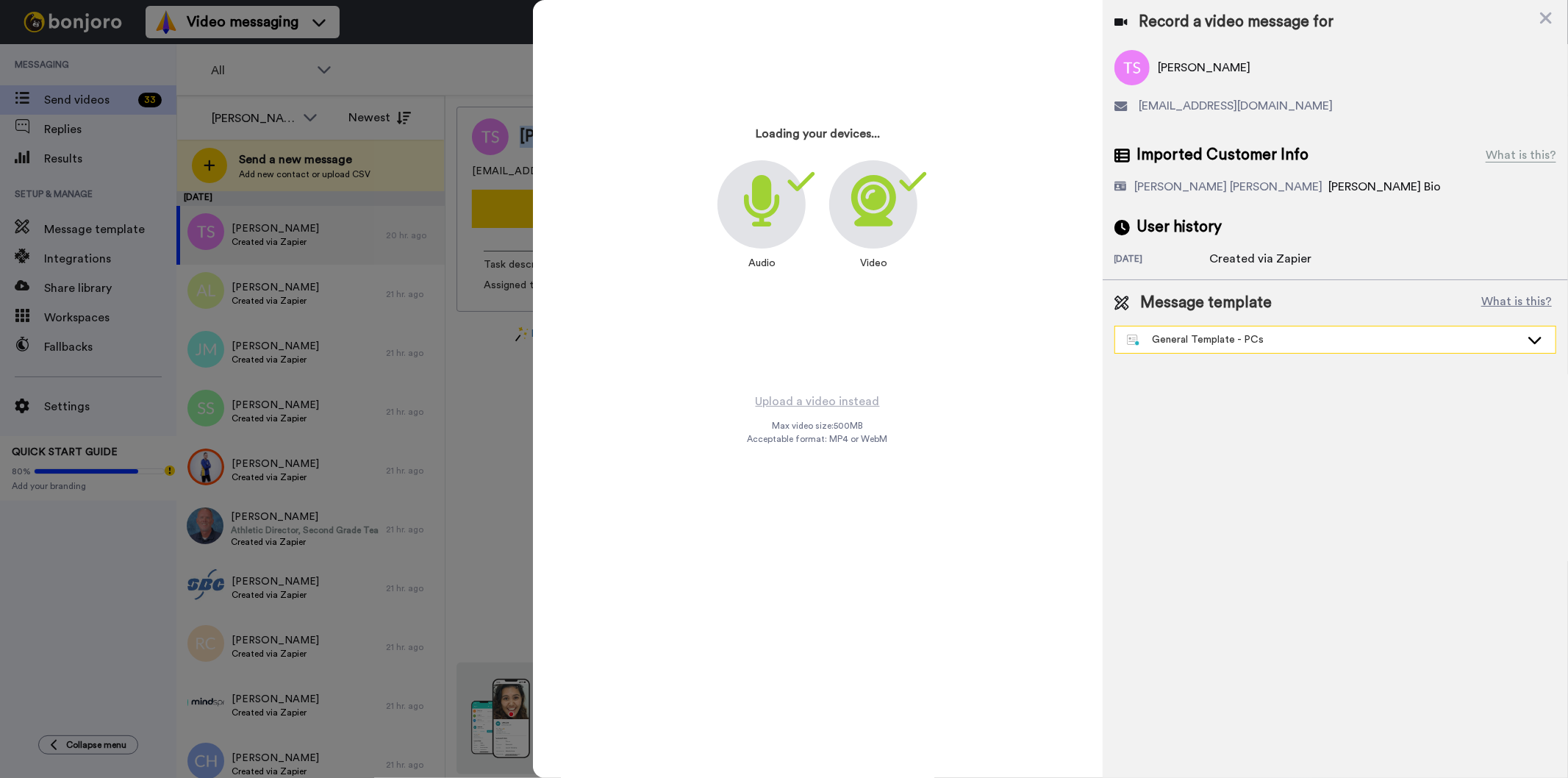
click at [1224, 344] on div "General Template - PCs" at bounding box center [1324, 339] width 394 height 15
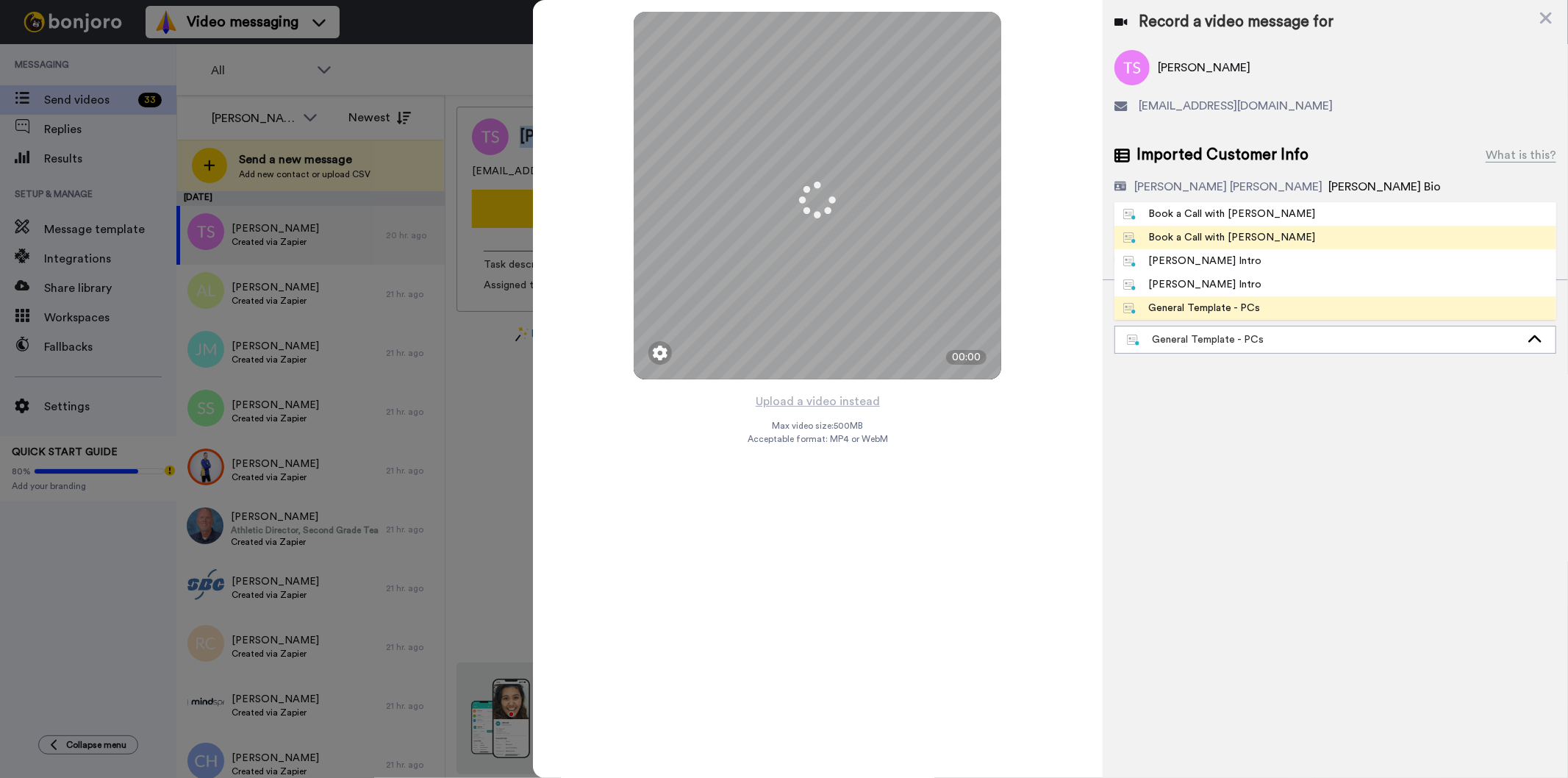
click at [1223, 235] on div "Book a Call with Gilda" at bounding box center [1219, 238] width 193 height 15
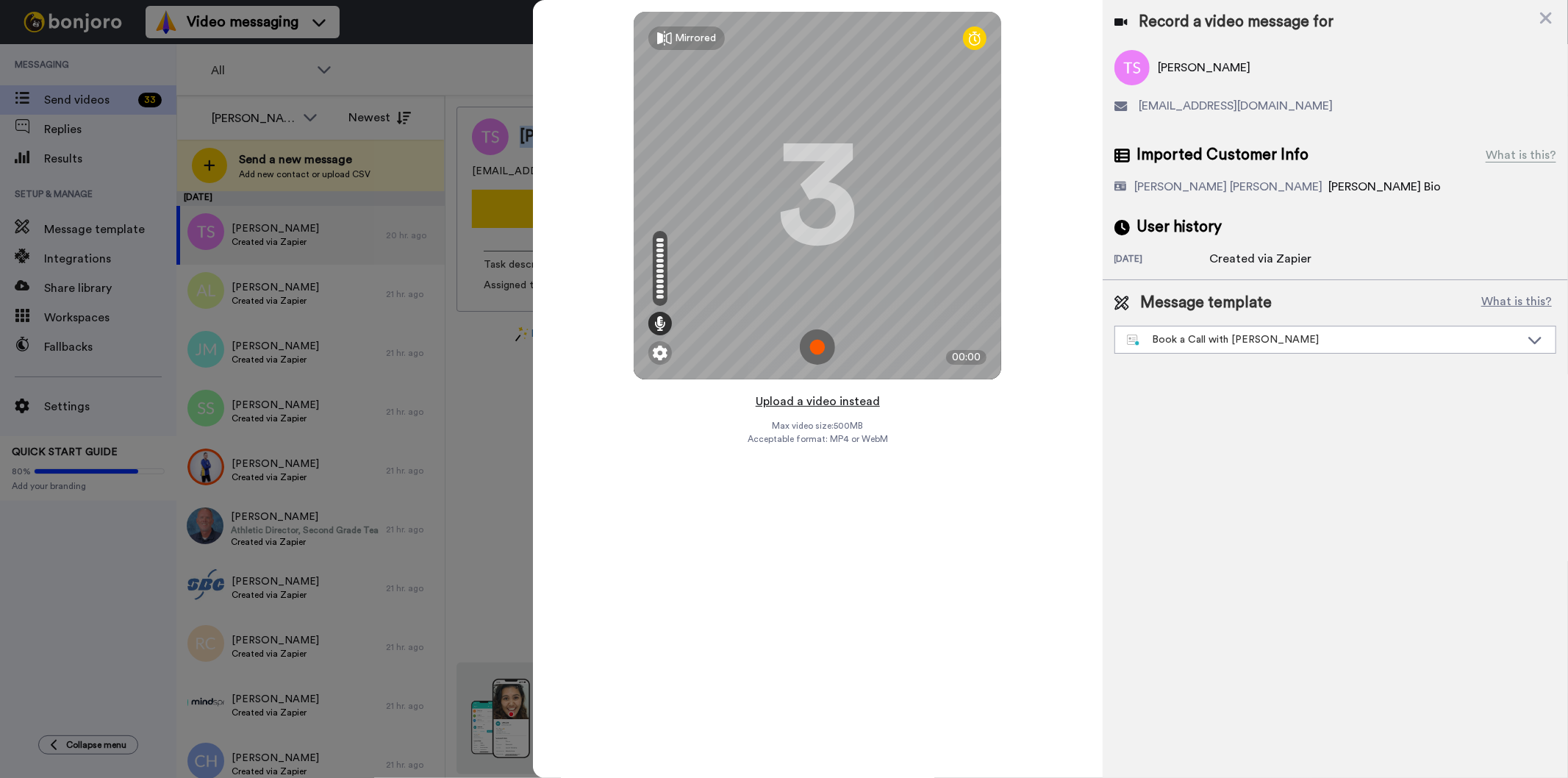
click at [832, 403] on button "Upload a video instead" at bounding box center [818, 401] width 133 height 19
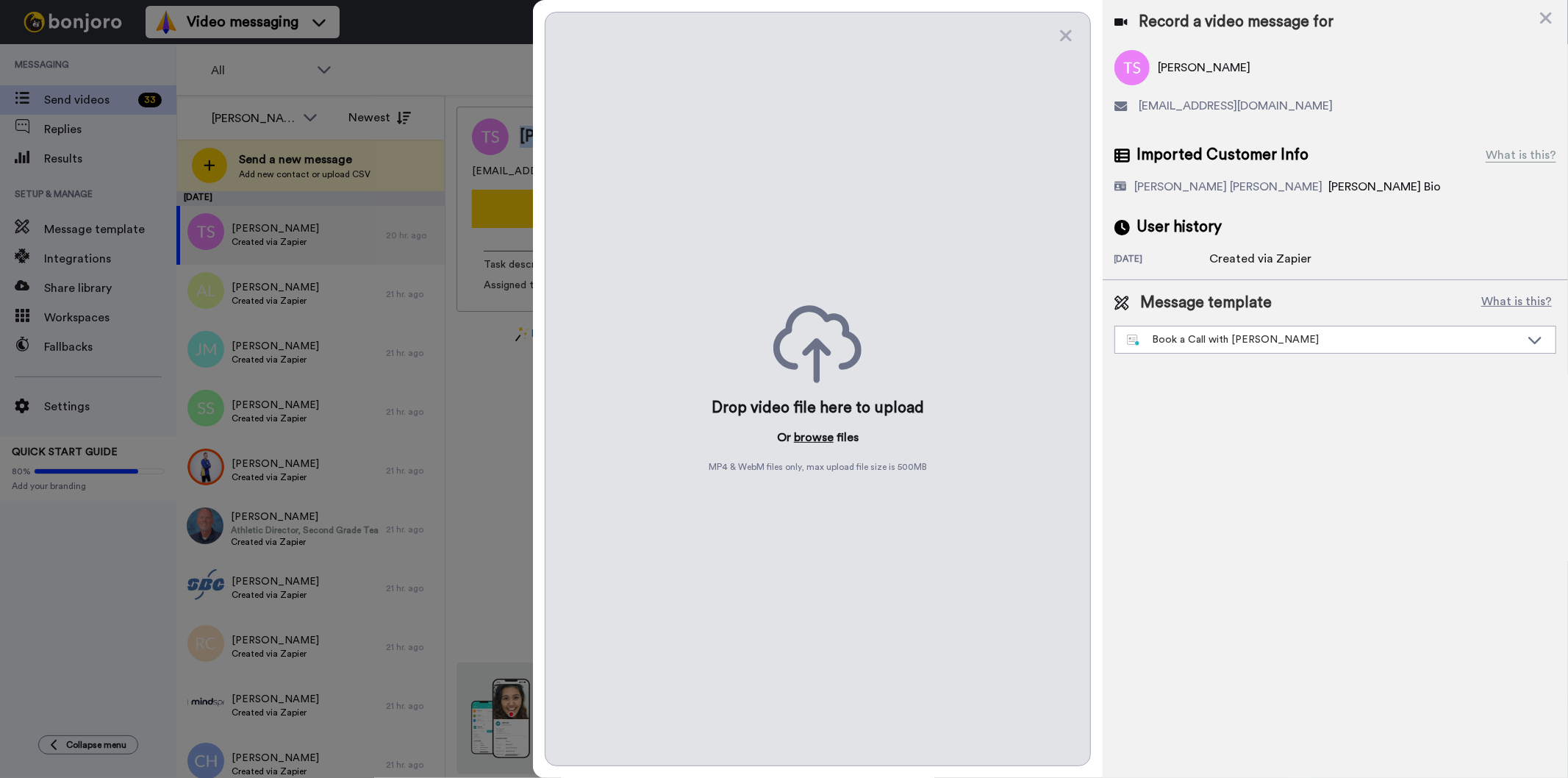
click at [809, 430] on button "browse" at bounding box center [814, 437] width 40 height 18
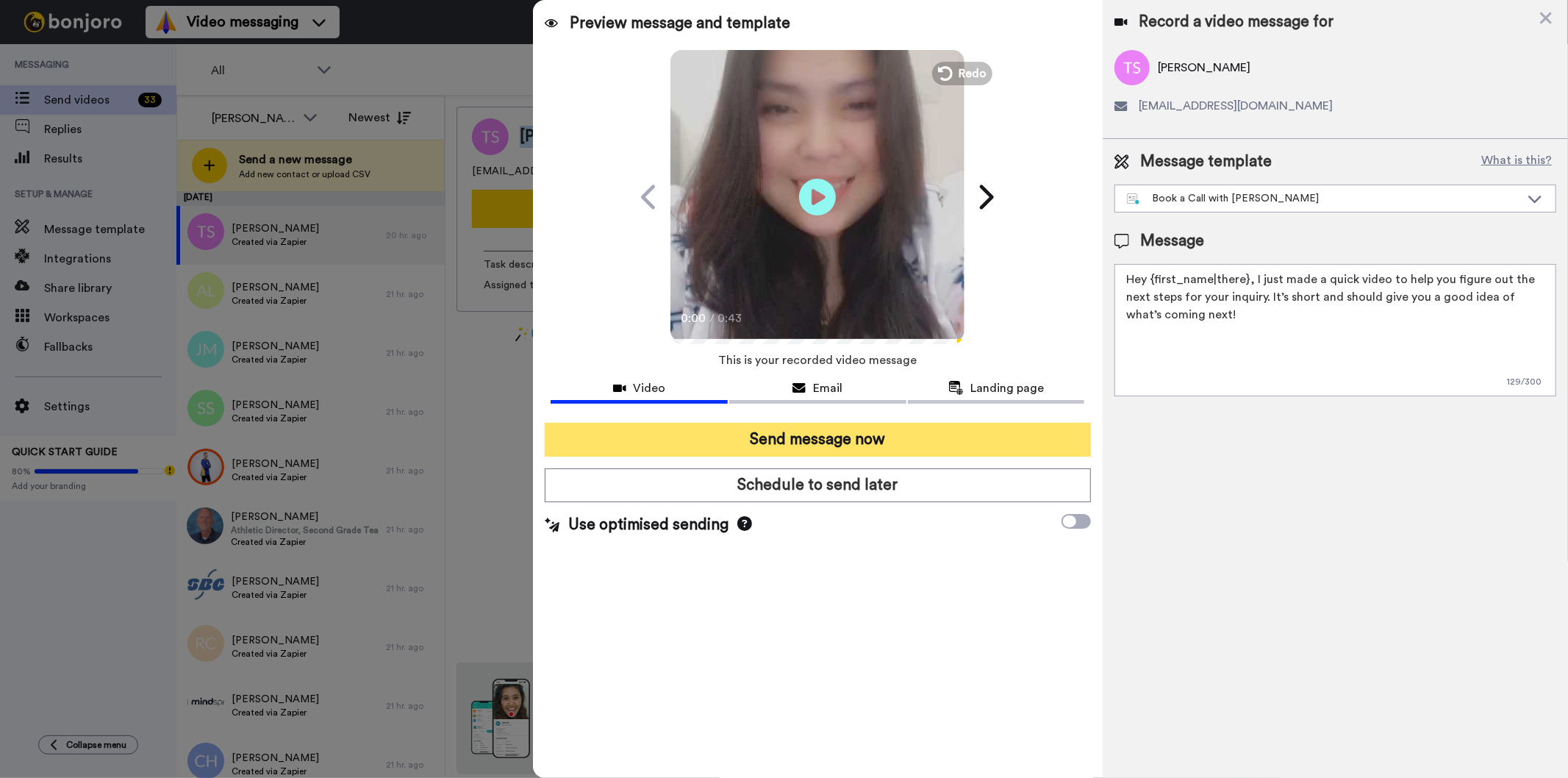
click at [887, 435] on button "Send message now" at bounding box center [817, 439] width 545 height 34
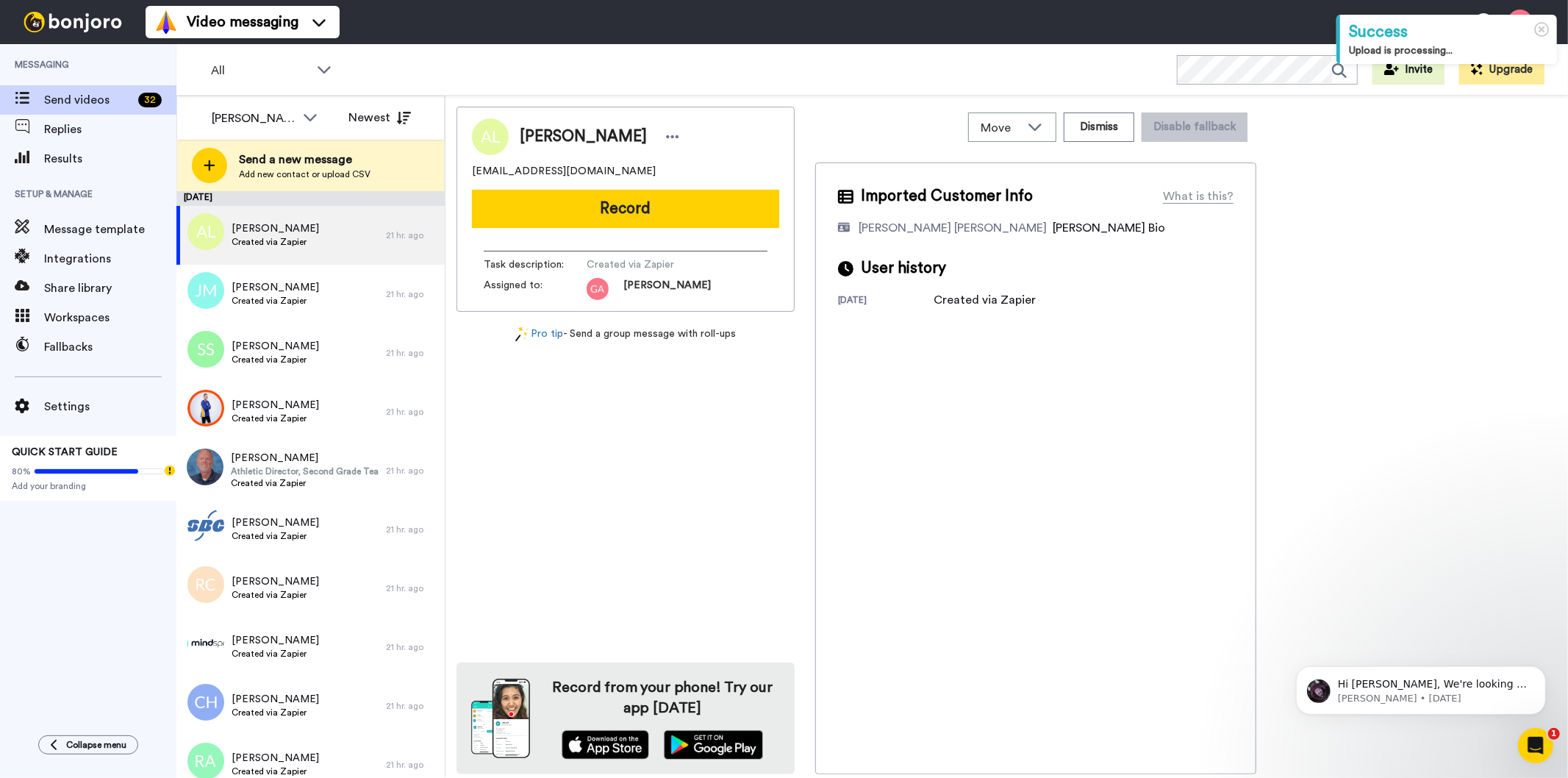
click at [563, 128] on span "[PERSON_NAME]" at bounding box center [583, 137] width 127 height 22
click at [563, 128] on span "[PERSON_NAME]" at bounding box center [583, 137] width 127 height 22
copy div "[PERSON_NAME]"
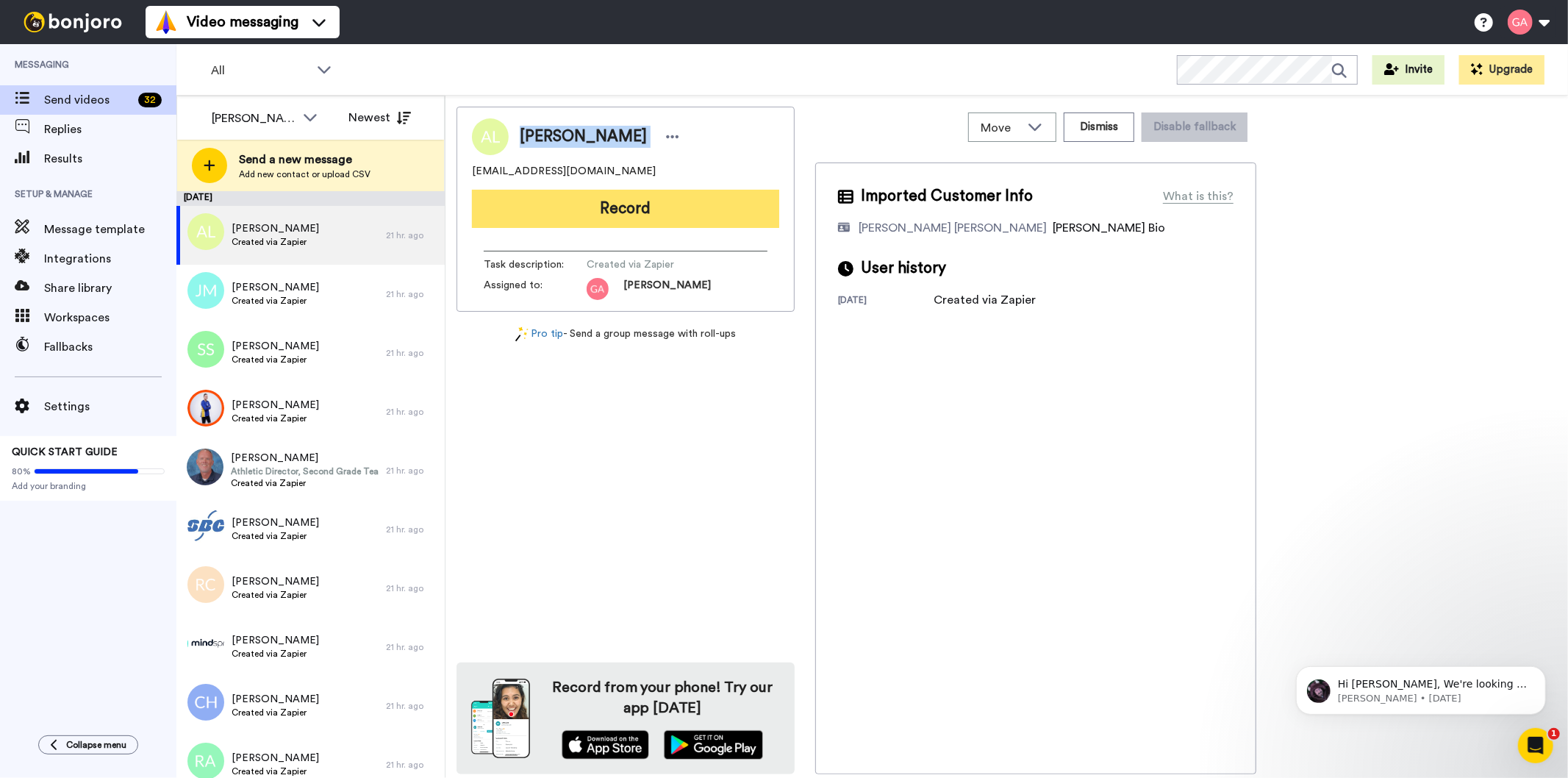
click at [629, 207] on button "Record" at bounding box center [626, 208] width 307 height 38
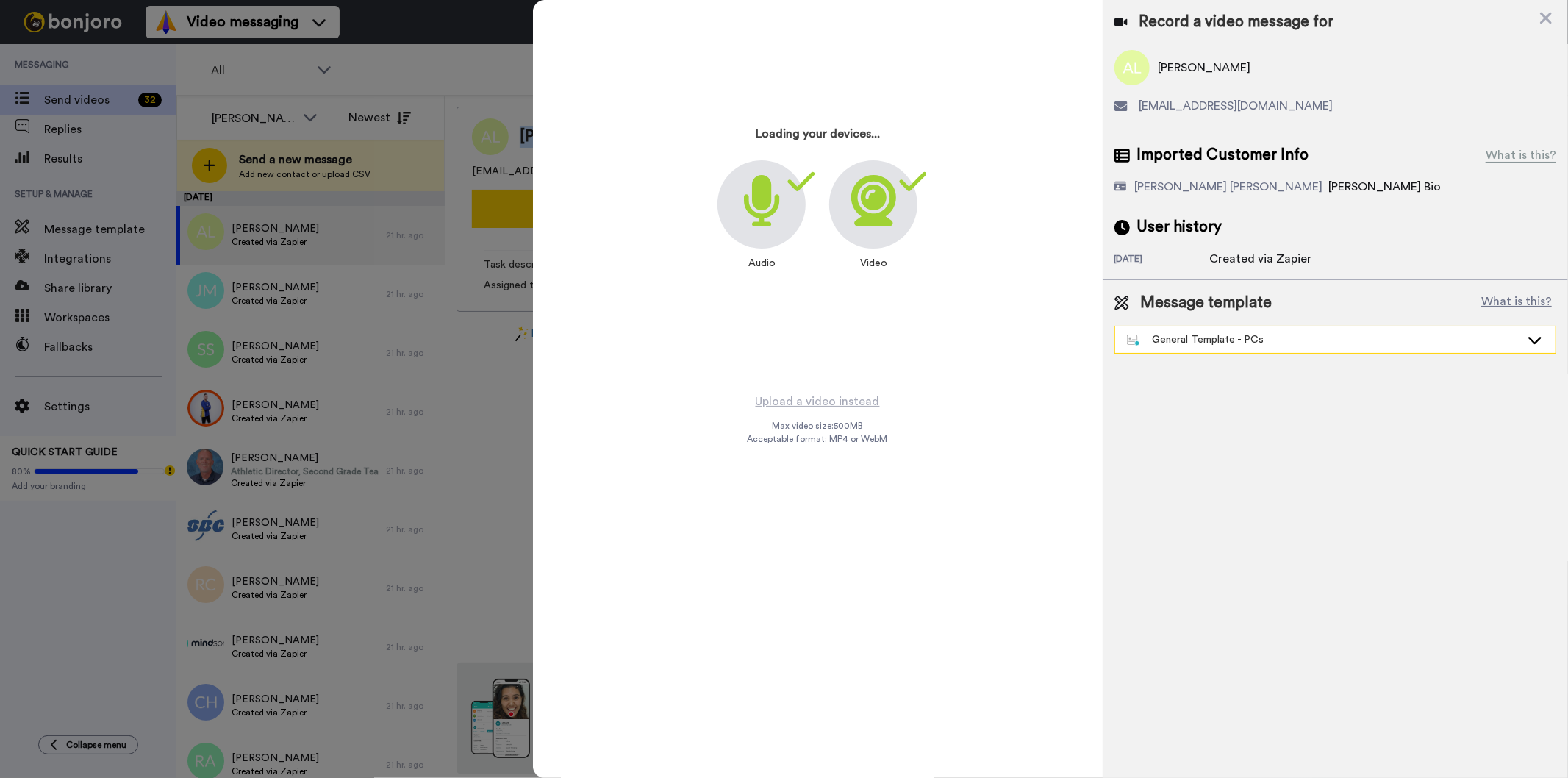
click at [1273, 342] on div "General Template - PCs" at bounding box center [1324, 339] width 394 height 15
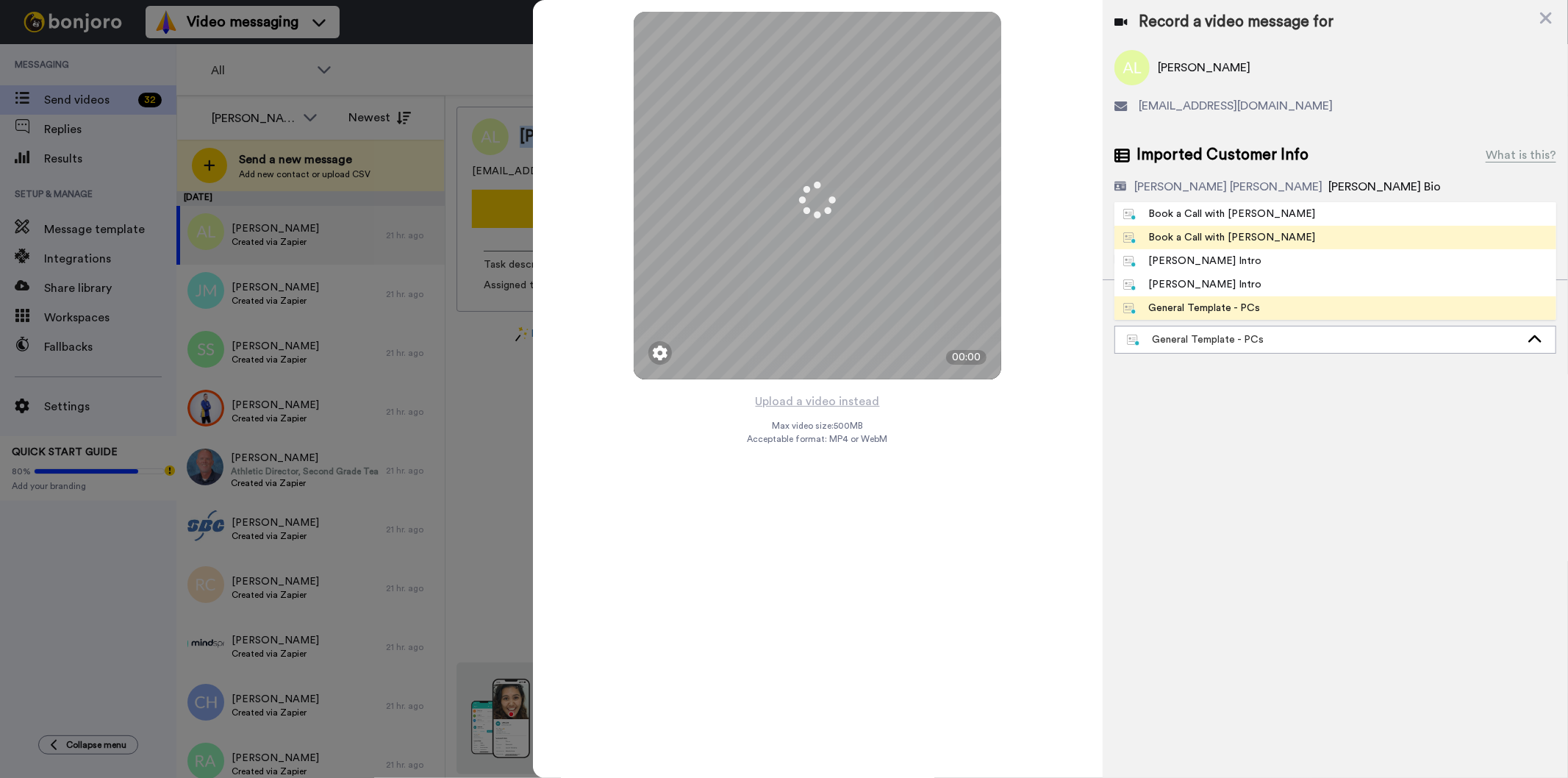
click at [1209, 233] on div "Book a Call with [PERSON_NAME]" at bounding box center [1219, 238] width 193 height 15
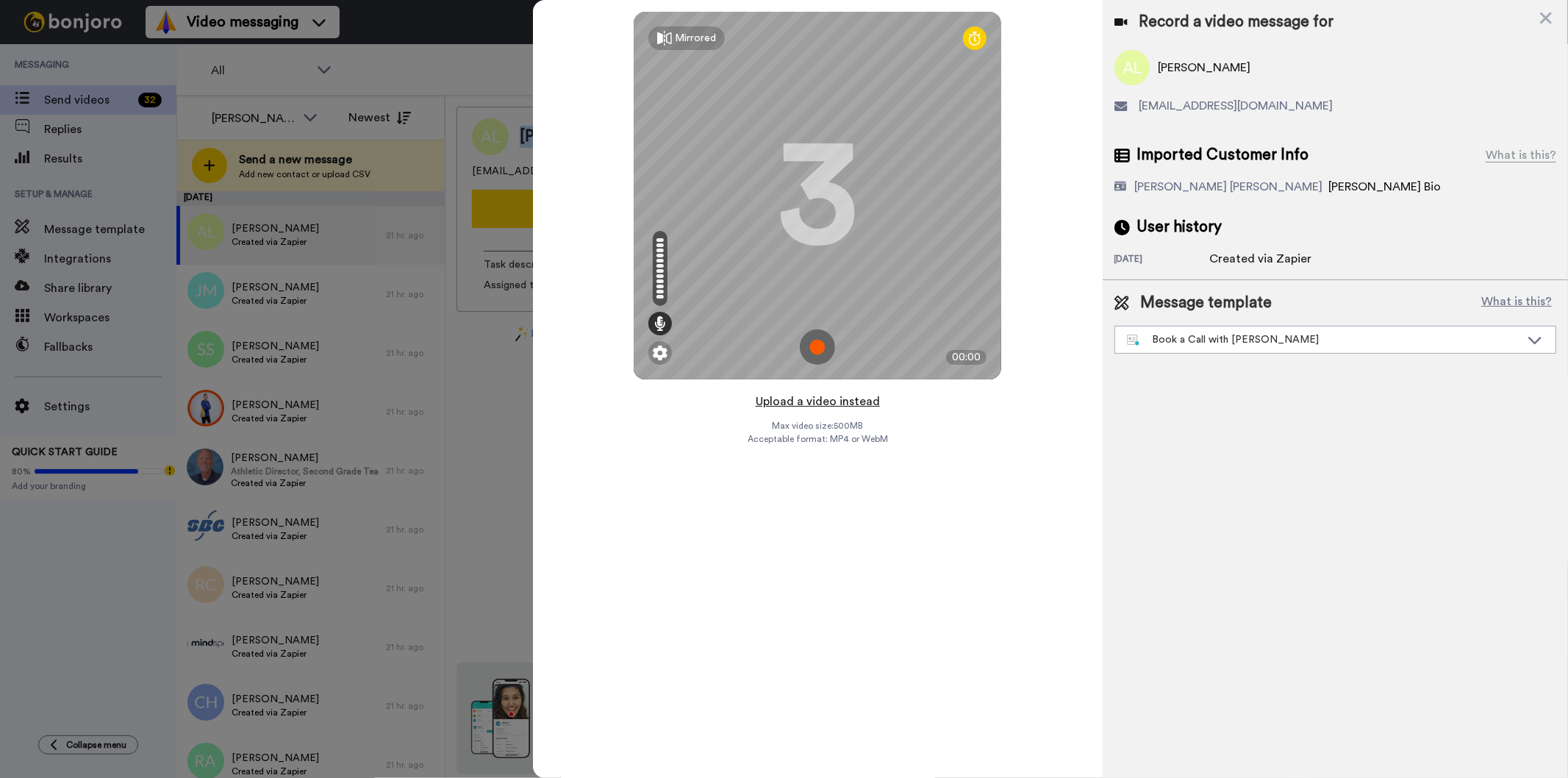
click at [846, 399] on button "Upload a video instead" at bounding box center [818, 401] width 133 height 19
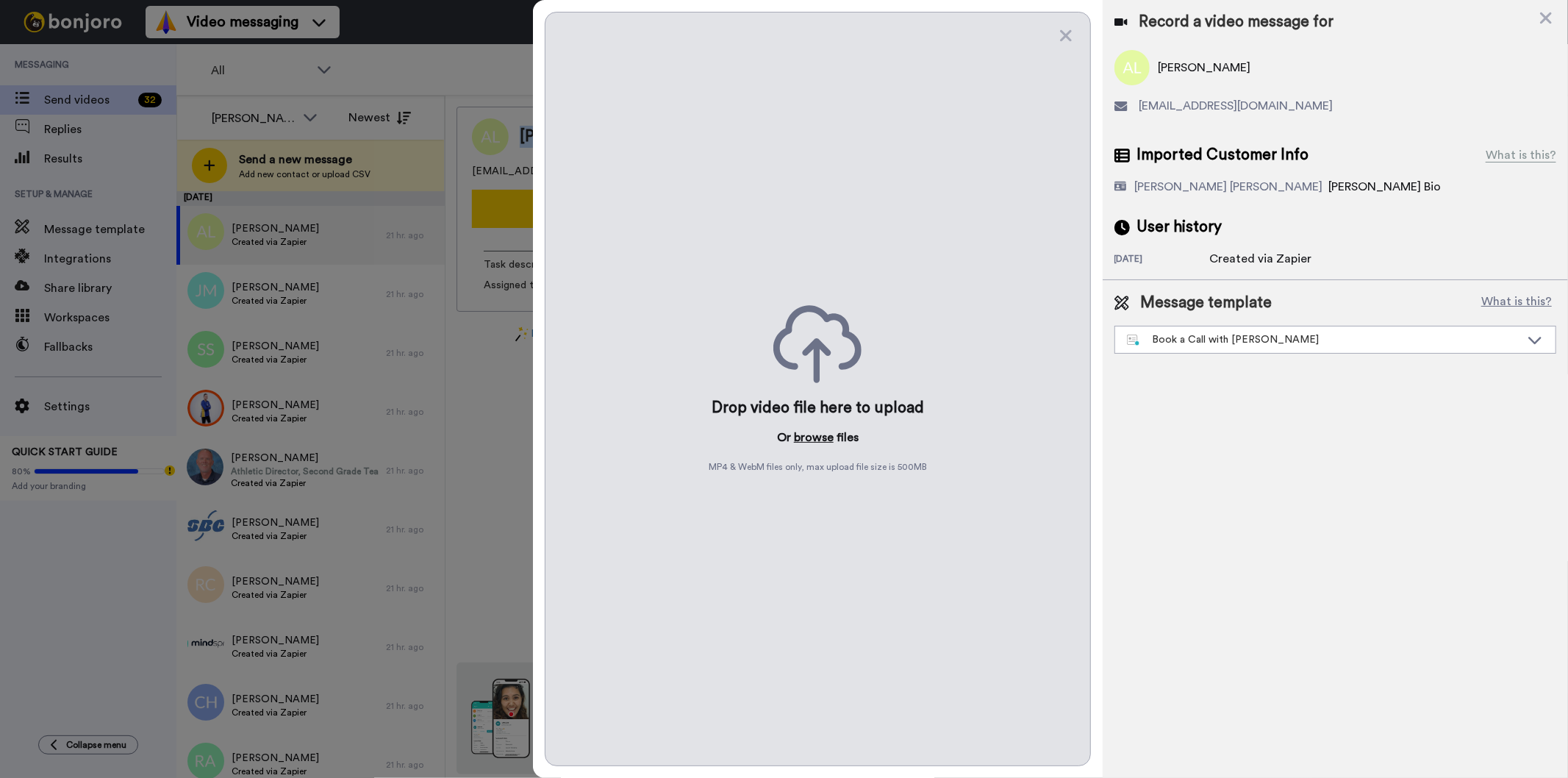
click at [816, 434] on button "browse" at bounding box center [814, 437] width 40 height 18
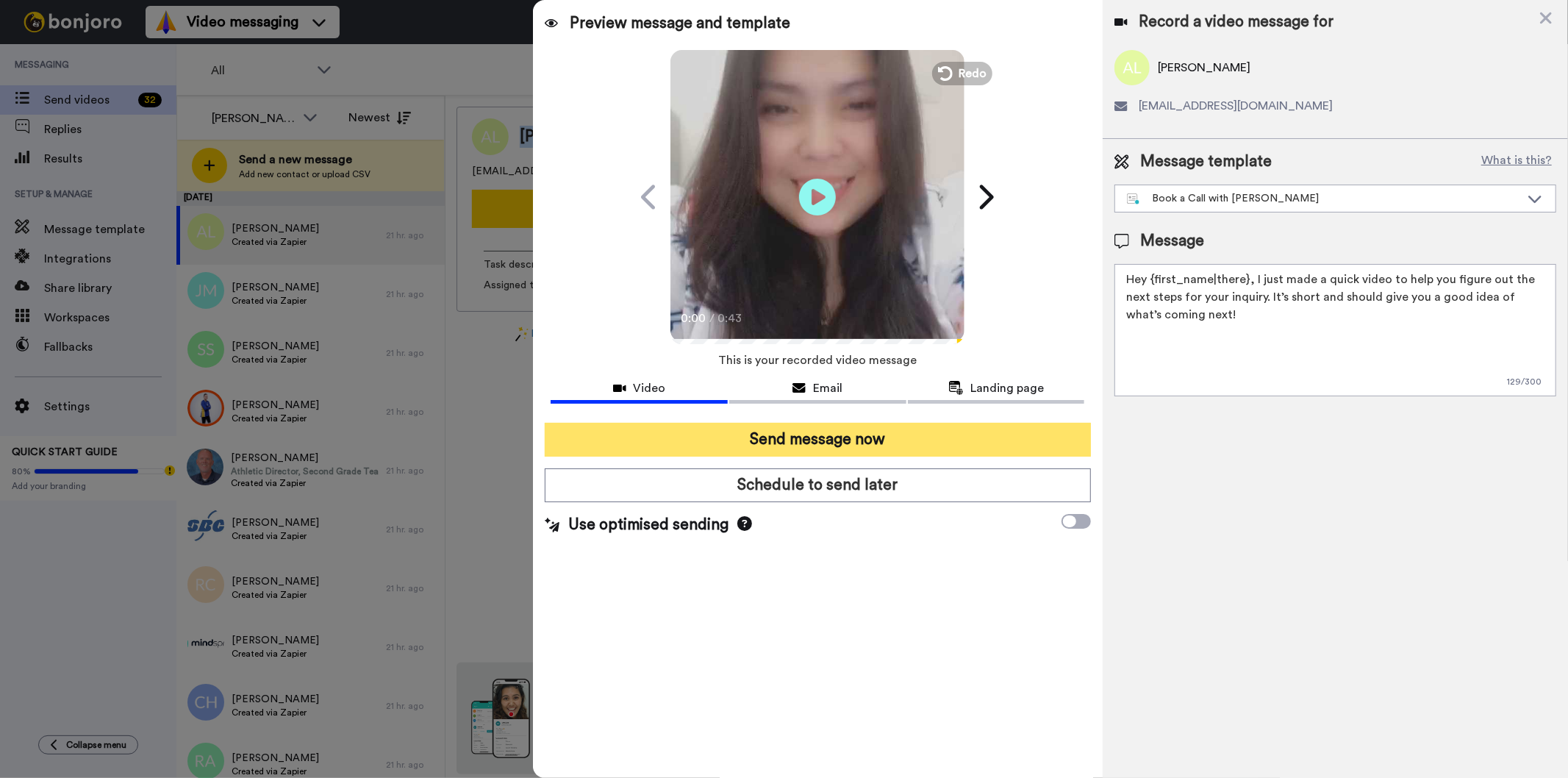
click at [902, 444] on button "Send message now" at bounding box center [817, 439] width 545 height 34
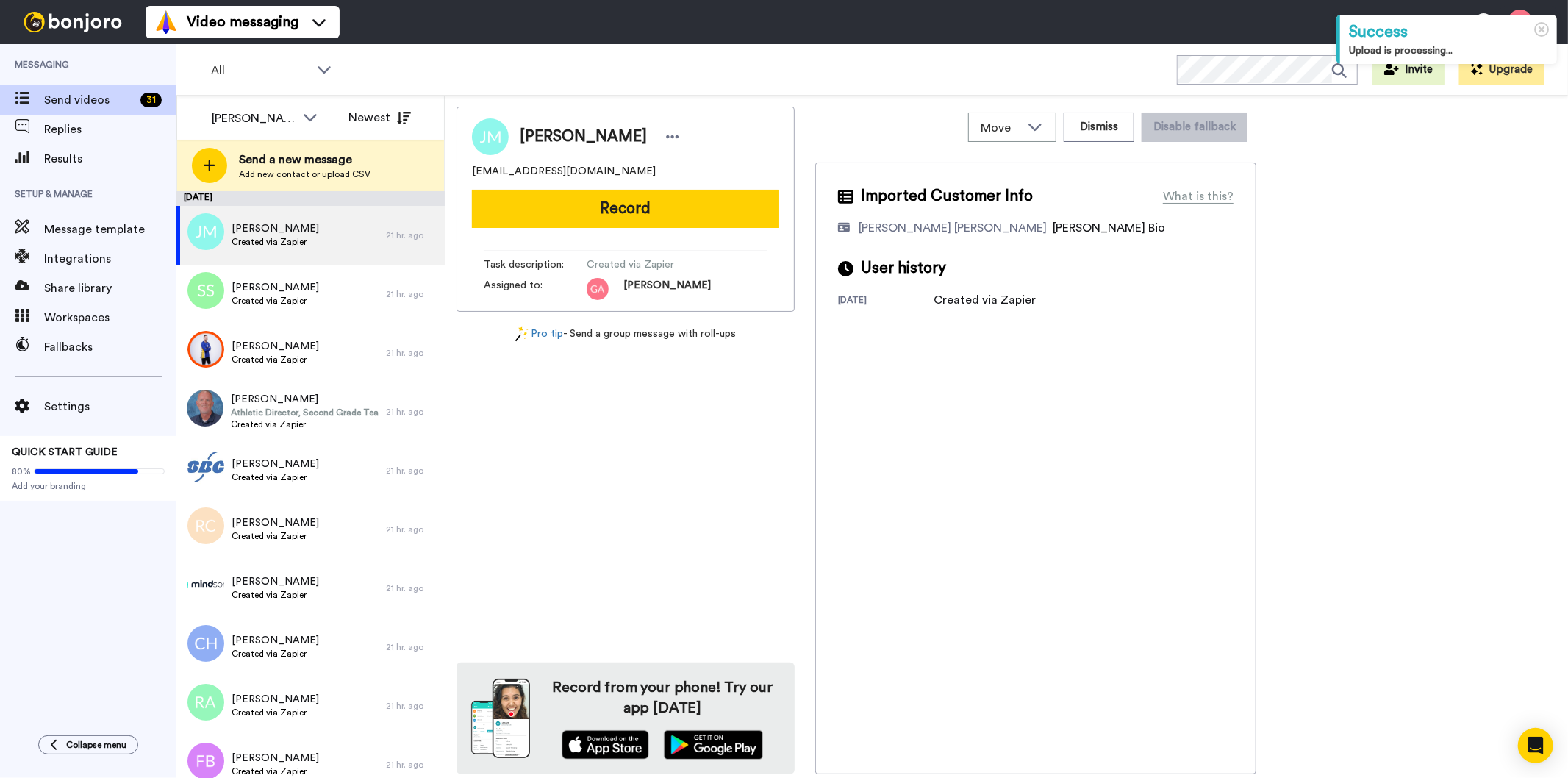
click at [592, 123] on div "[PERSON_NAME]" at bounding box center [626, 137] width 307 height 37
copy div "[PERSON_NAME]"
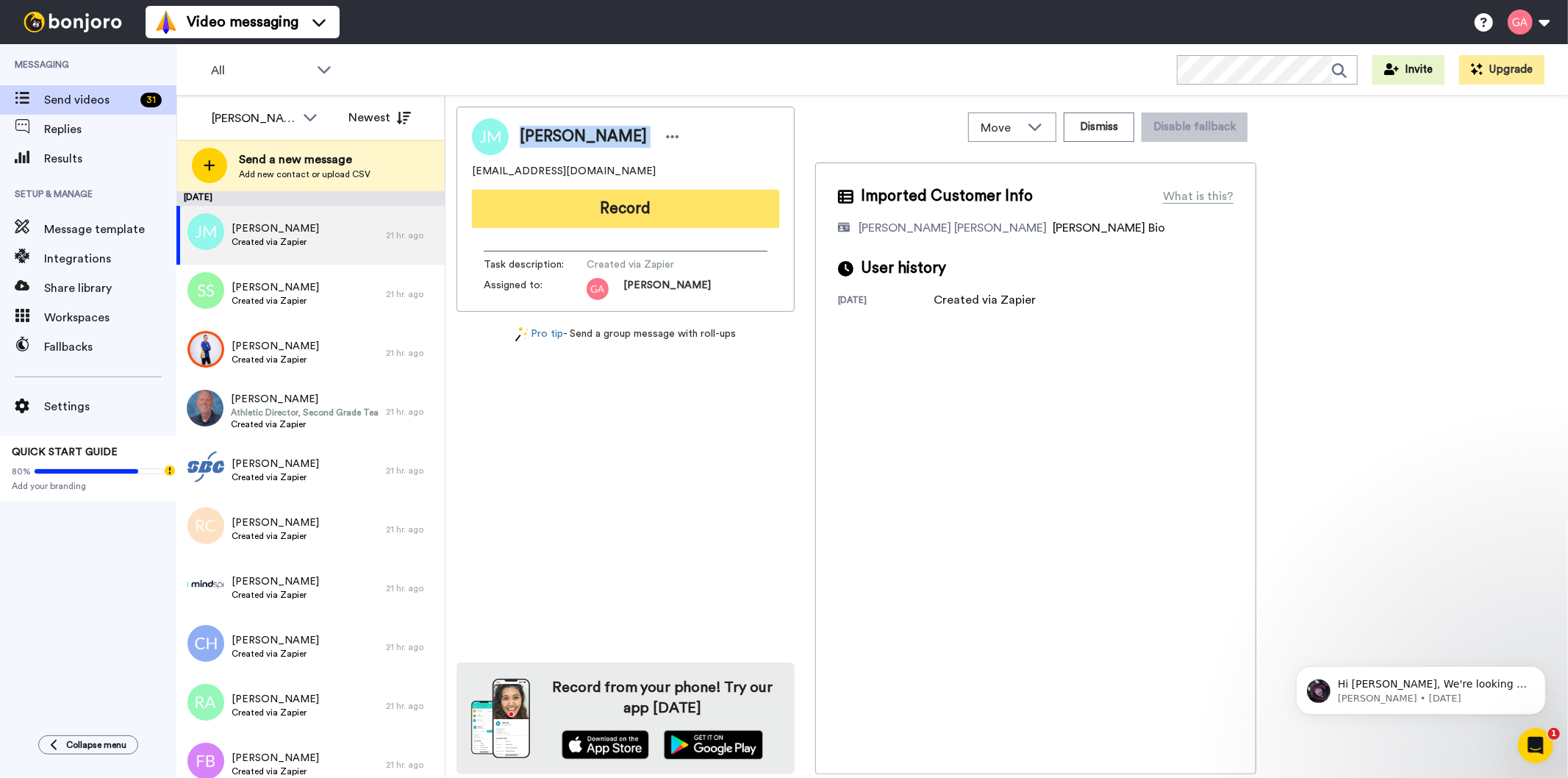
click at [630, 217] on button "Record" at bounding box center [626, 208] width 307 height 38
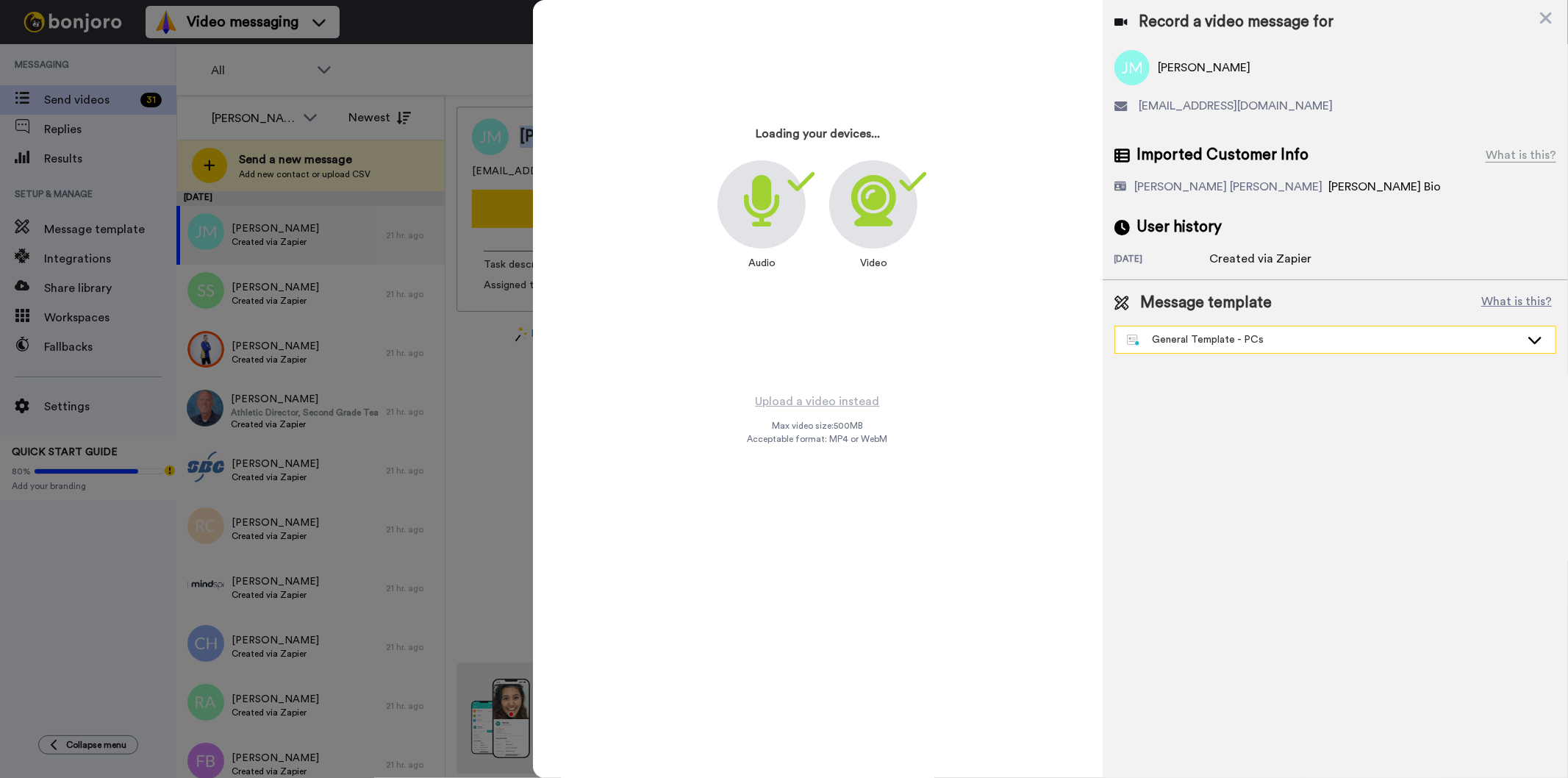
click at [1254, 344] on div "General Template - PCs" at bounding box center [1324, 339] width 394 height 15
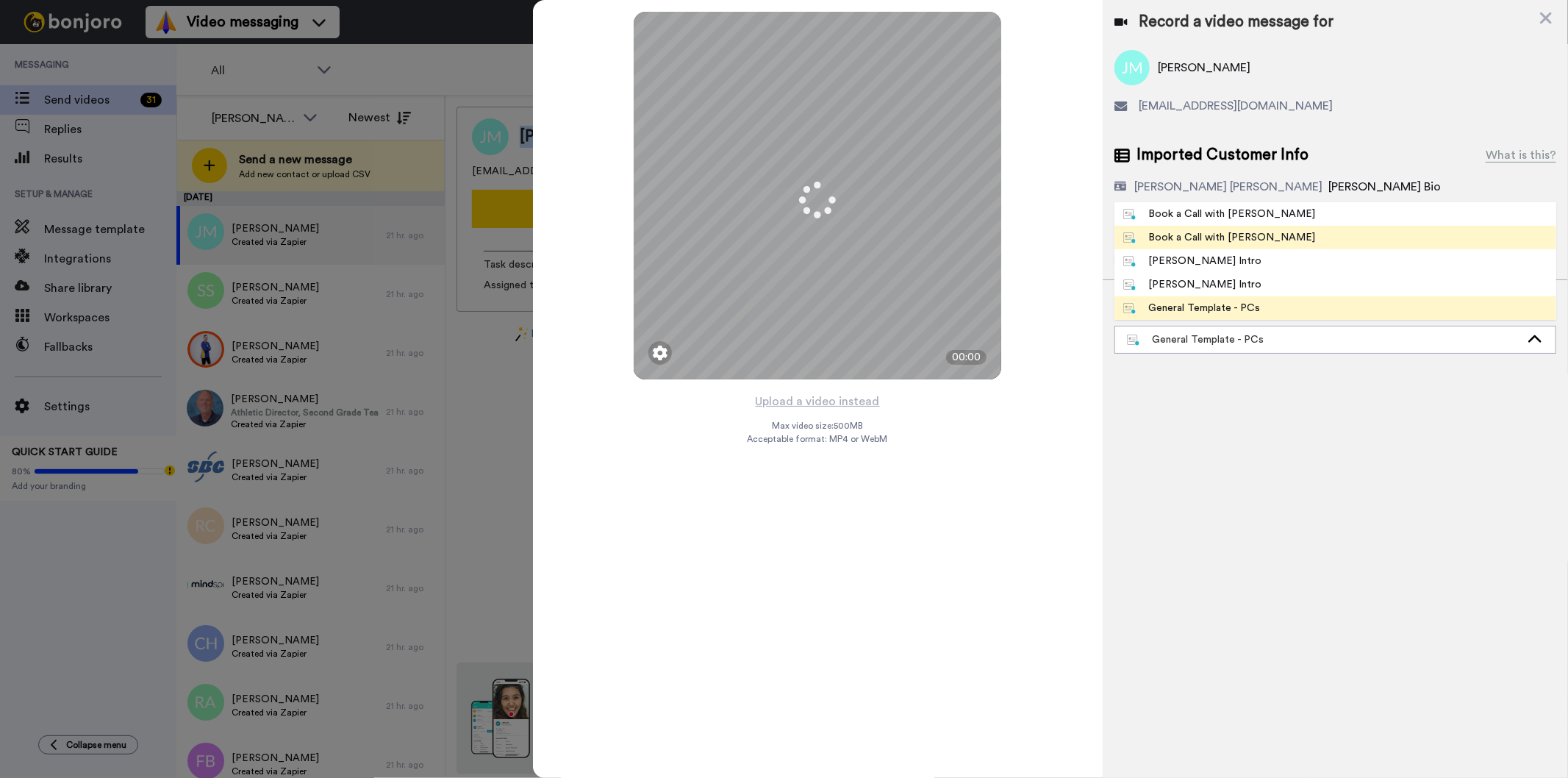
click at [1249, 240] on div "Book a Call with Gilda" at bounding box center [1219, 238] width 193 height 15
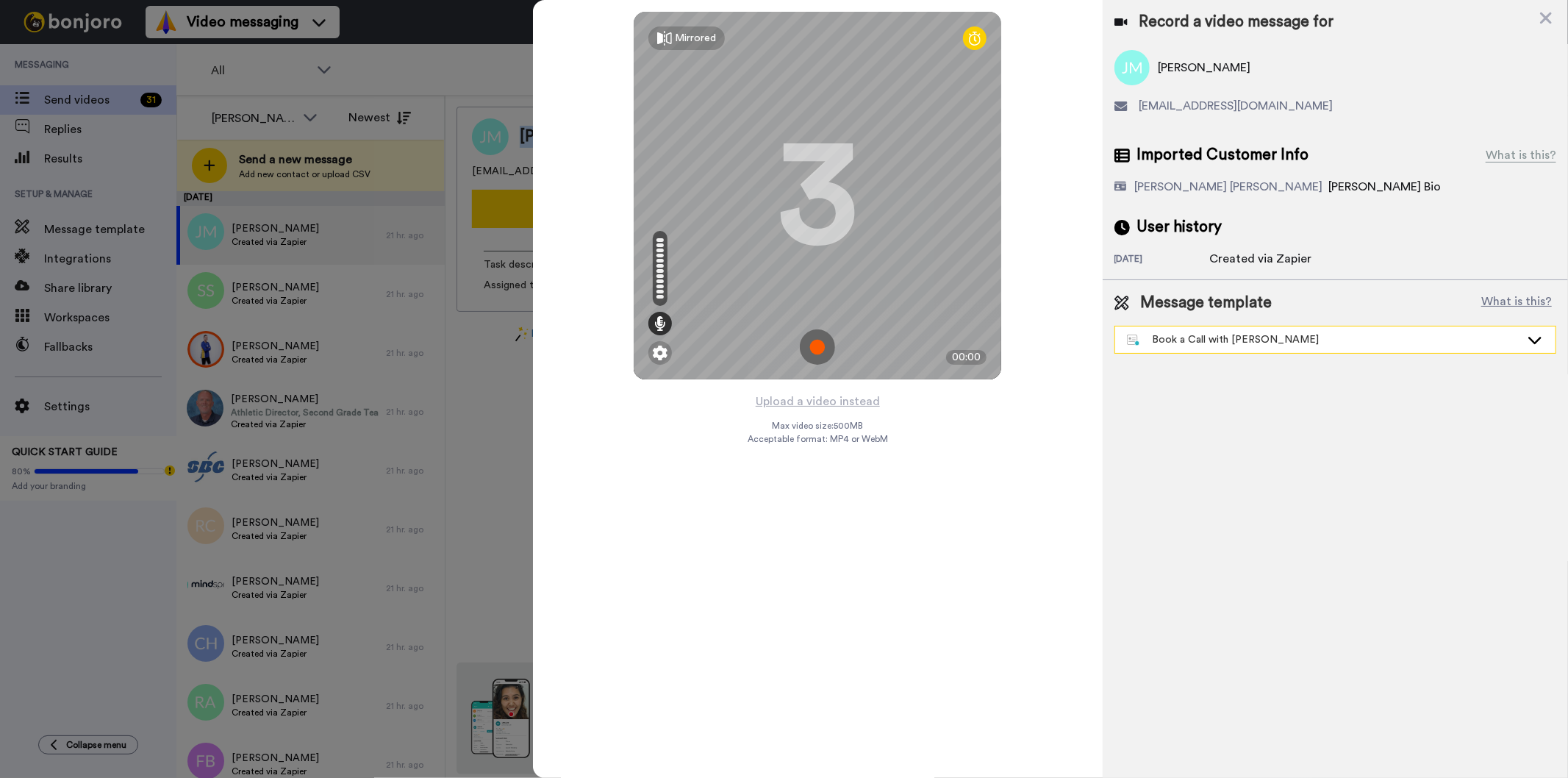
click at [1205, 342] on div "Book a Call with Gilda" at bounding box center [1324, 339] width 394 height 15
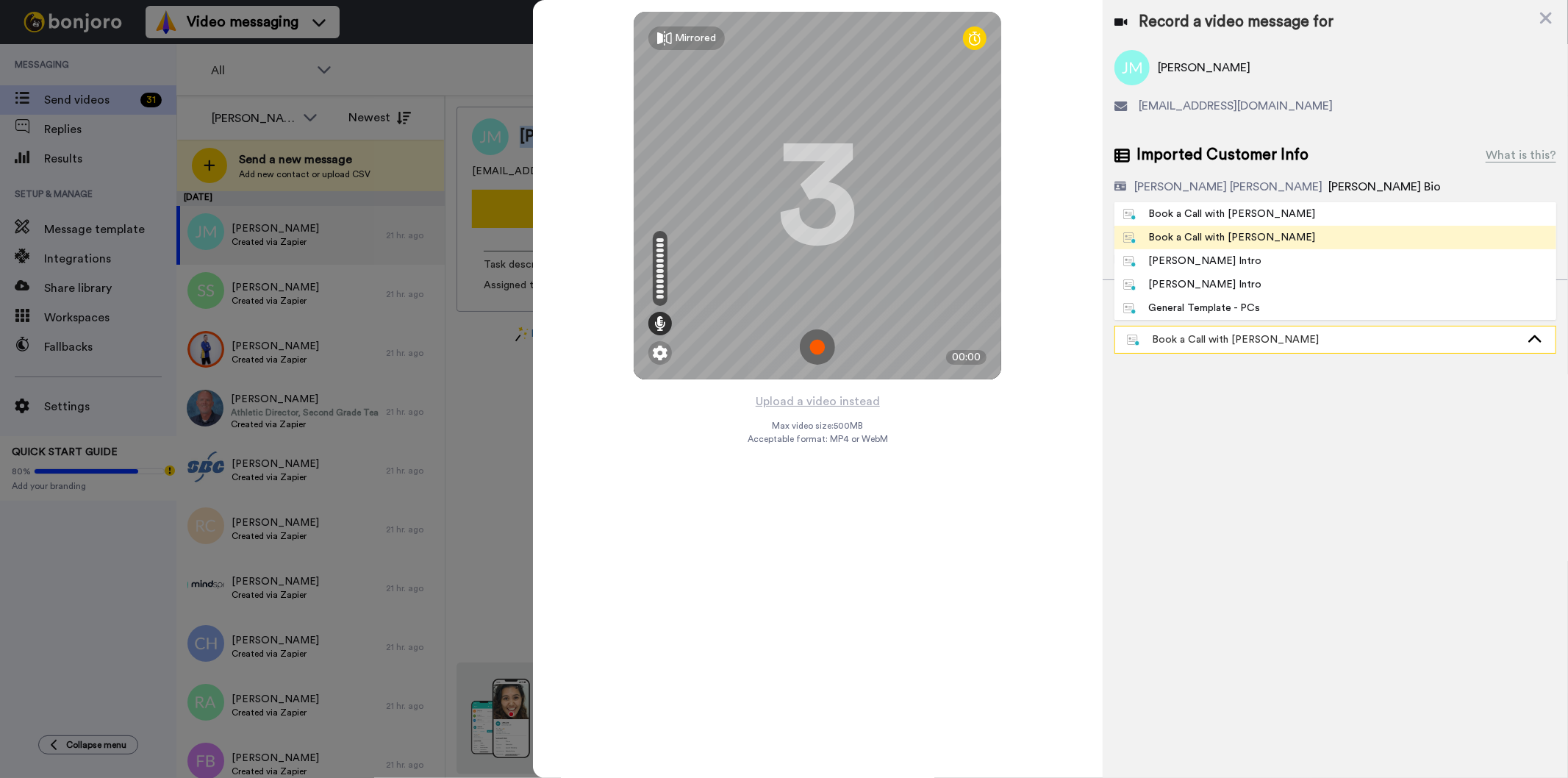
click at [1205, 342] on div "Book a Call with Gilda" at bounding box center [1324, 339] width 394 height 15
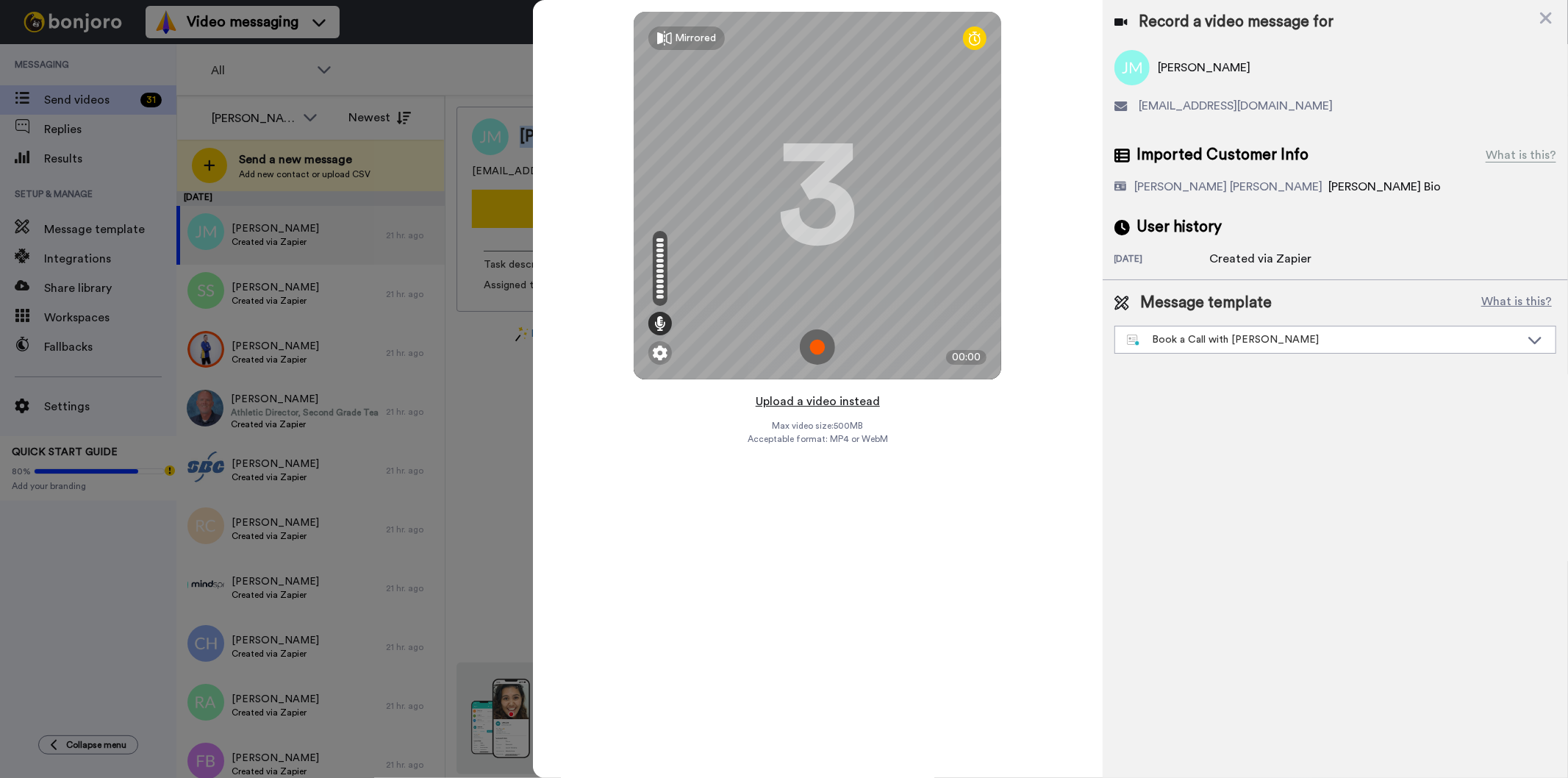
click at [810, 401] on button "Upload a video instead" at bounding box center [818, 401] width 133 height 19
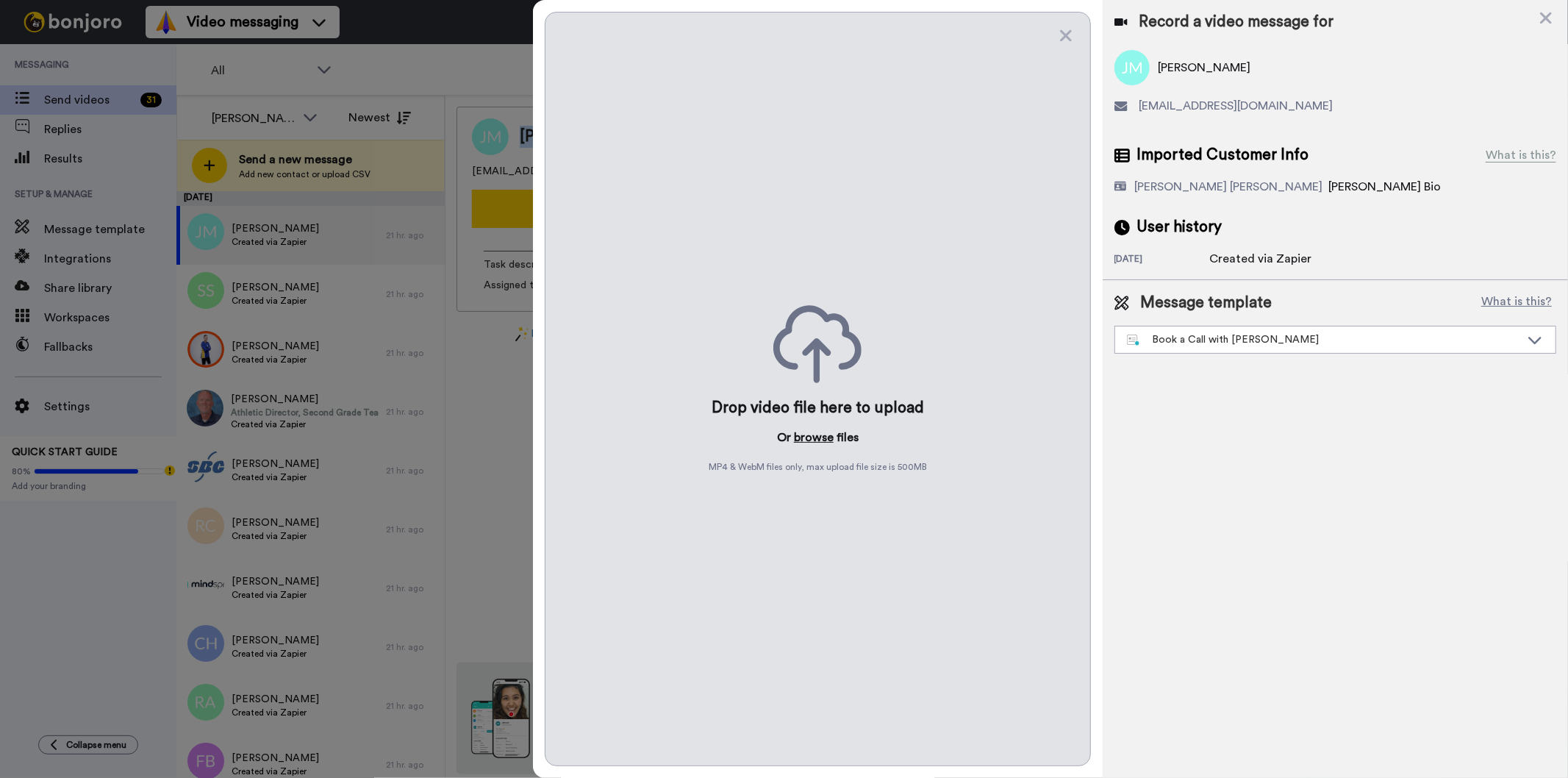
click at [802, 429] on button "browse" at bounding box center [814, 437] width 40 height 18
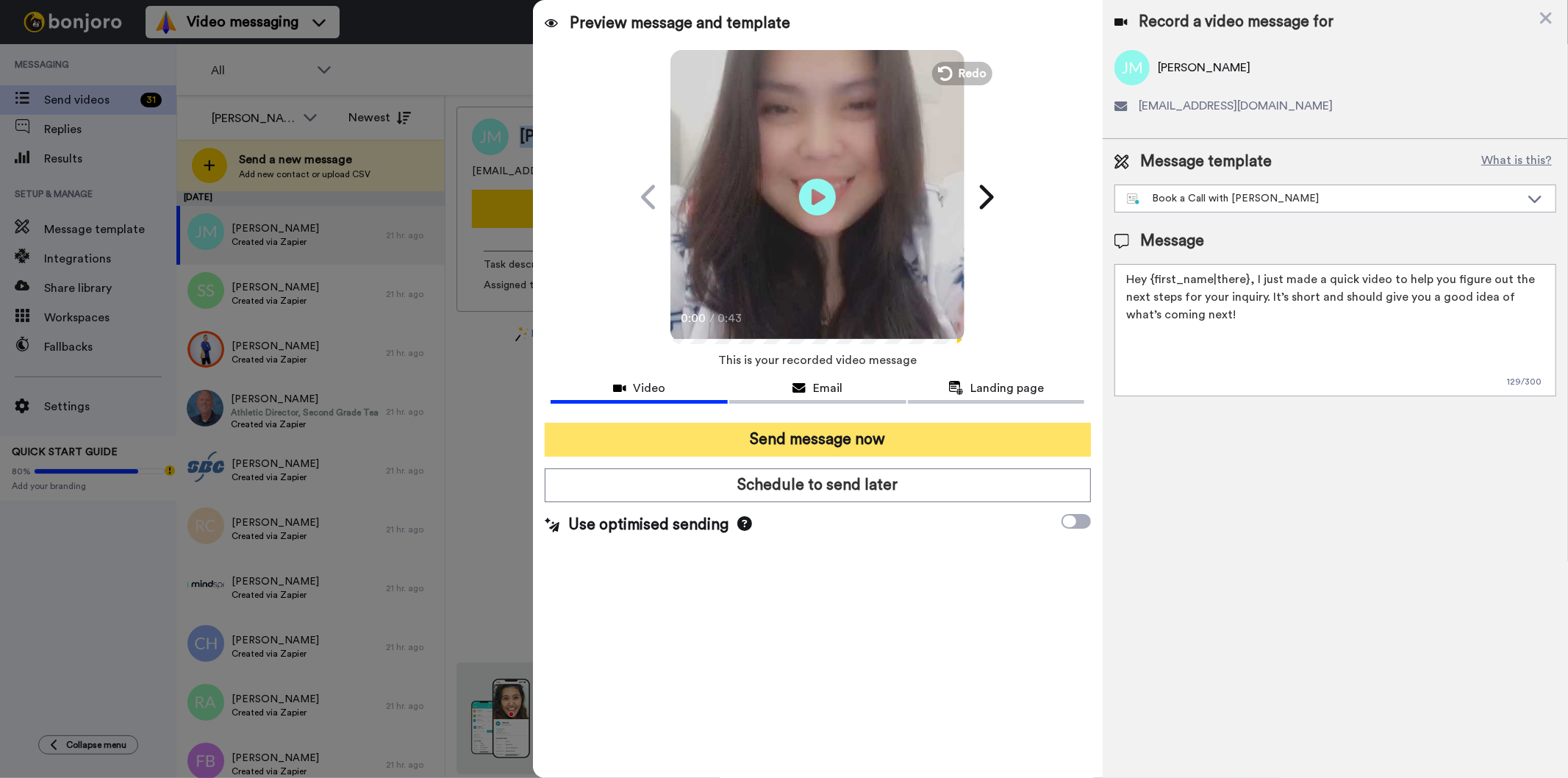
click at [854, 441] on button "Send message now" at bounding box center [817, 439] width 545 height 34
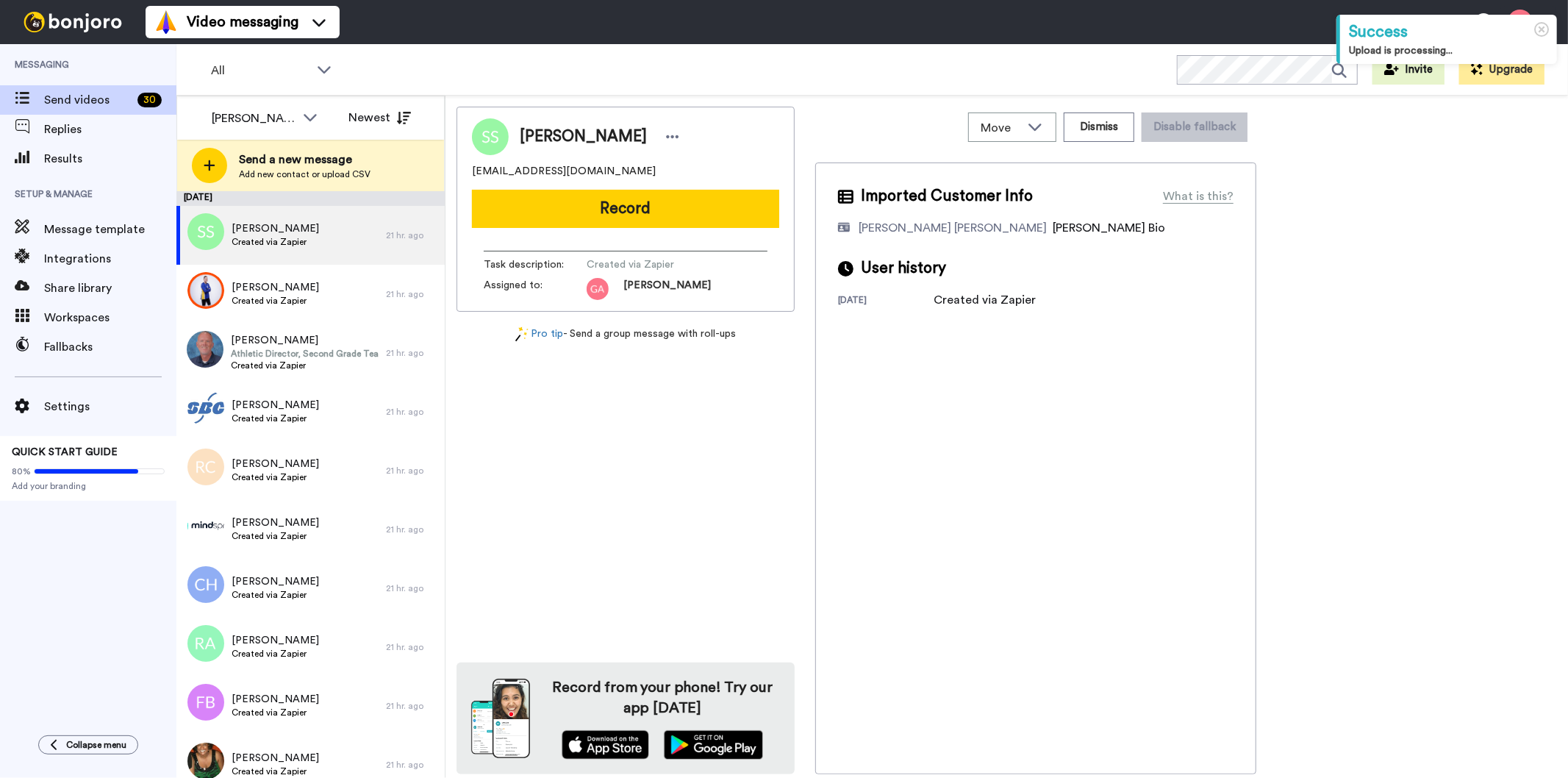
click at [83, 169] on div "Results" at bounding box center [88, 158] width 177 height 29
